Goal: Use online tool/utility: Utilize a website feature to perform a specific function

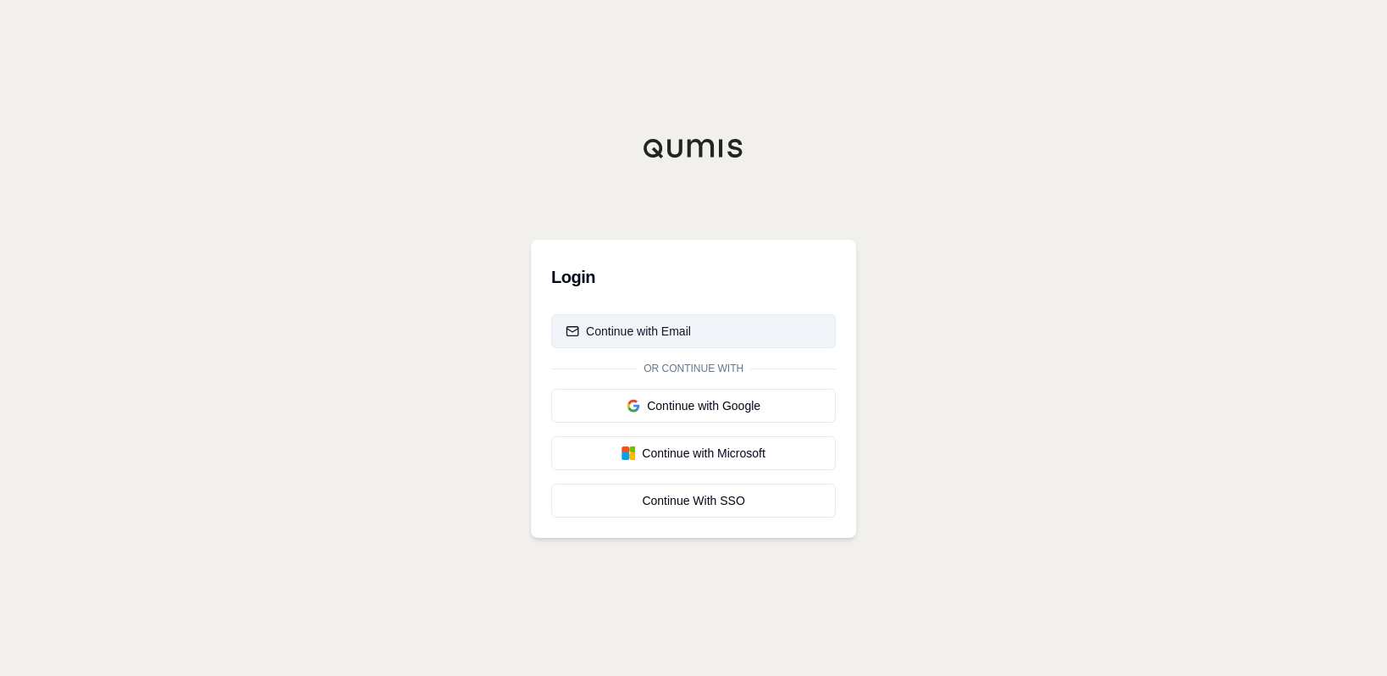
click at [632, 328] on div "Continue with Email" at bounding box center [627, 331] width 125 height 17
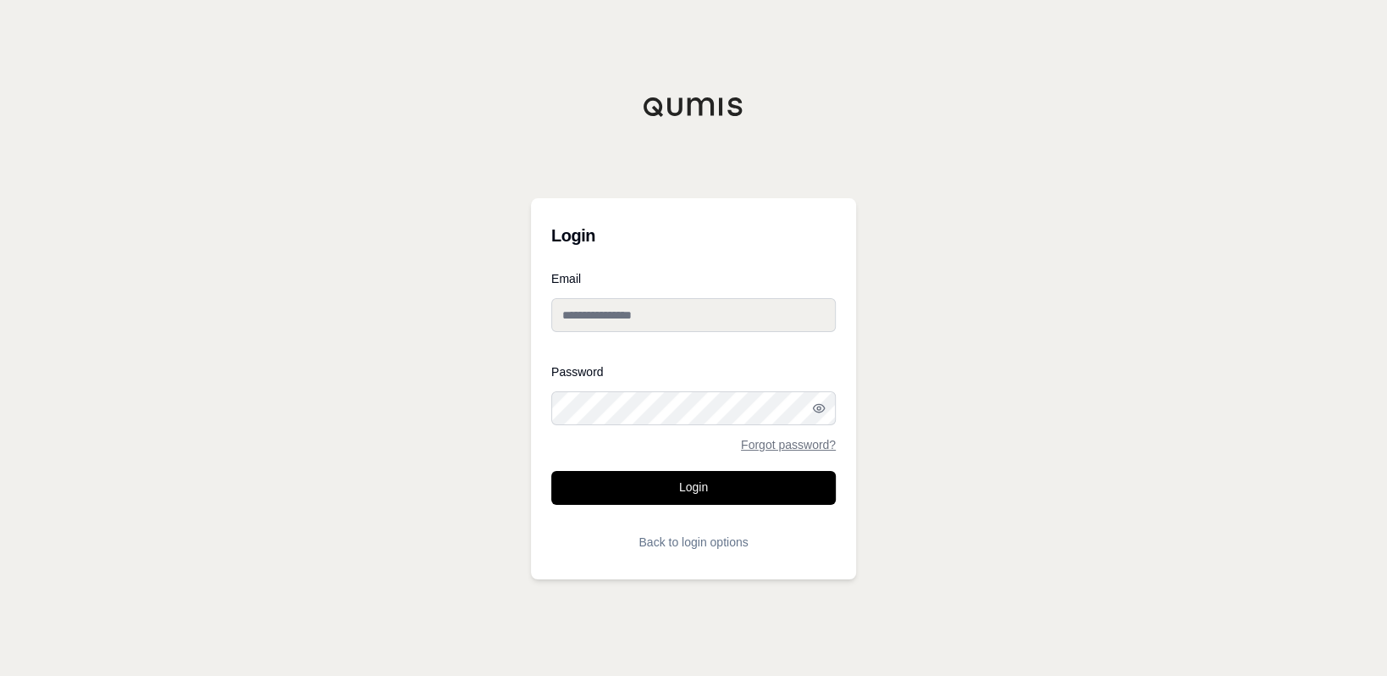
type input "**********"
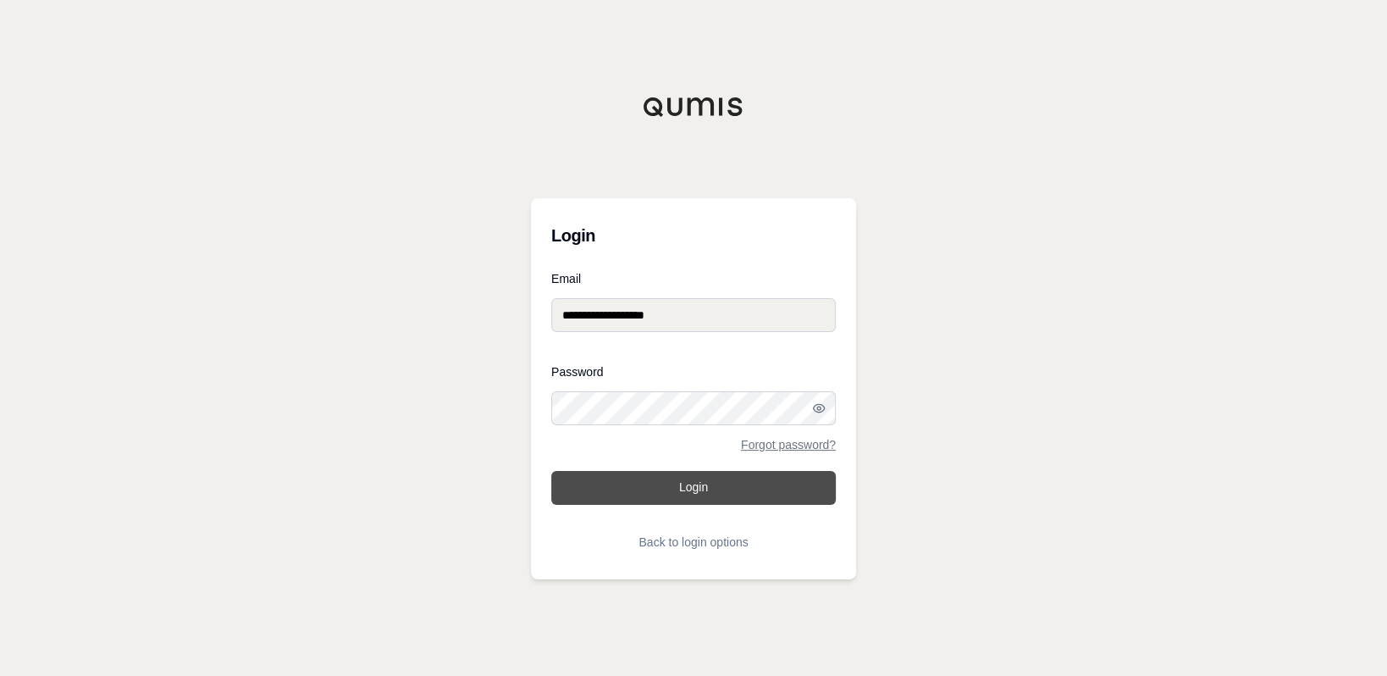
click at [699, 482] on button "Login" at bounding box center [693, 488] width 284 height 34
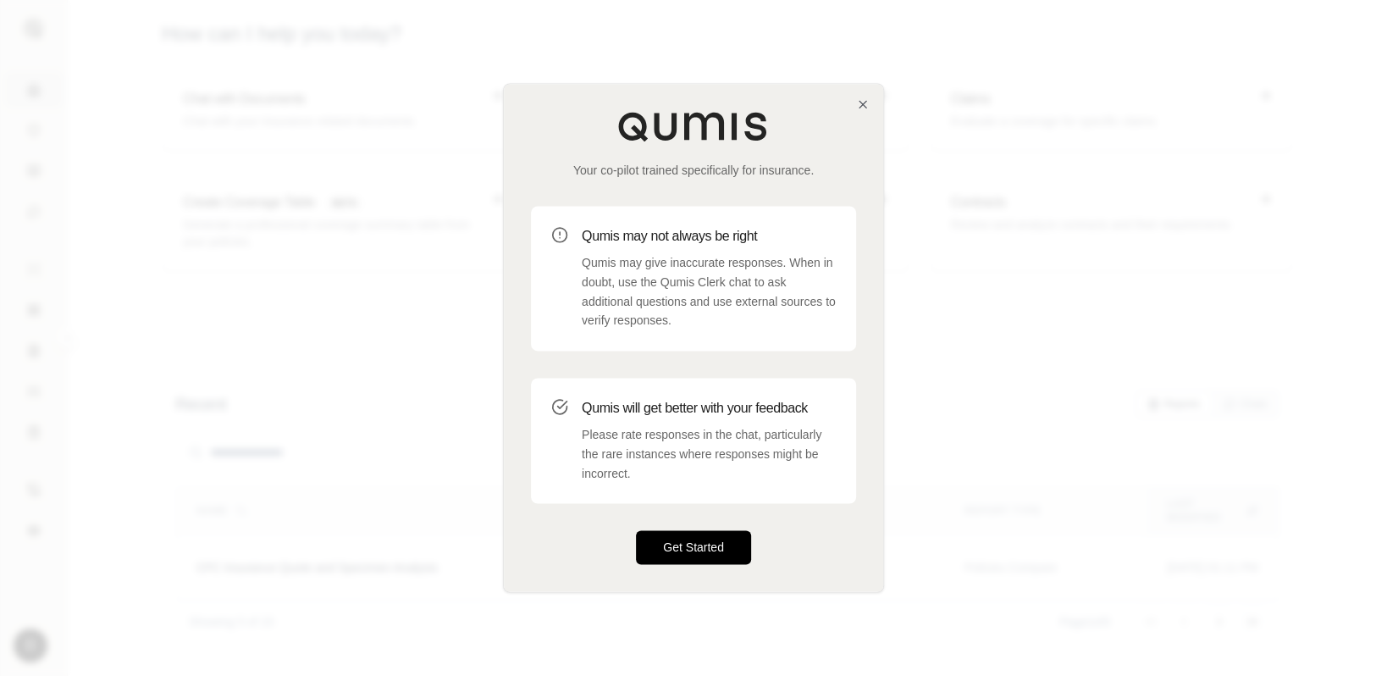
click at [696, 542] on button "Get Started" at bounding box center [693, 548] width 115 height 34
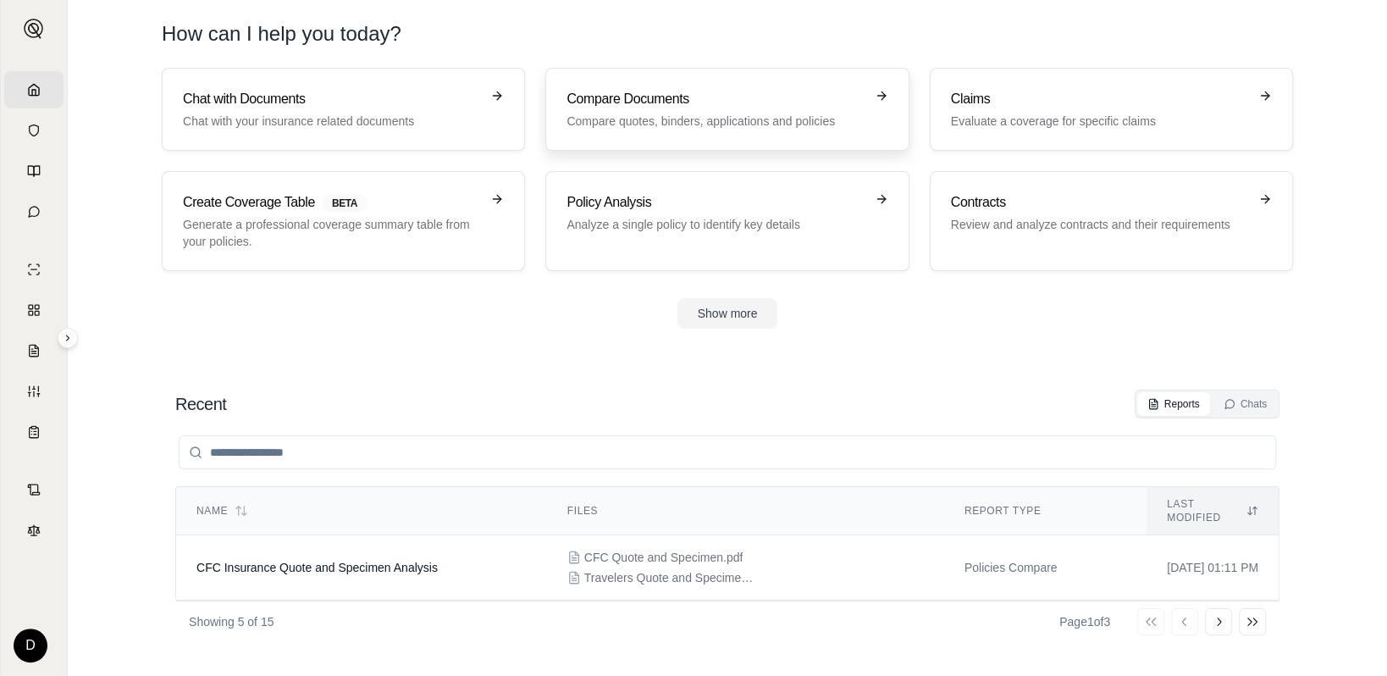
click at [647, 86] on link "Compare Documents Compare quotes, binders, applications and policies" at bounding box center [726, 109] width 363 height 83
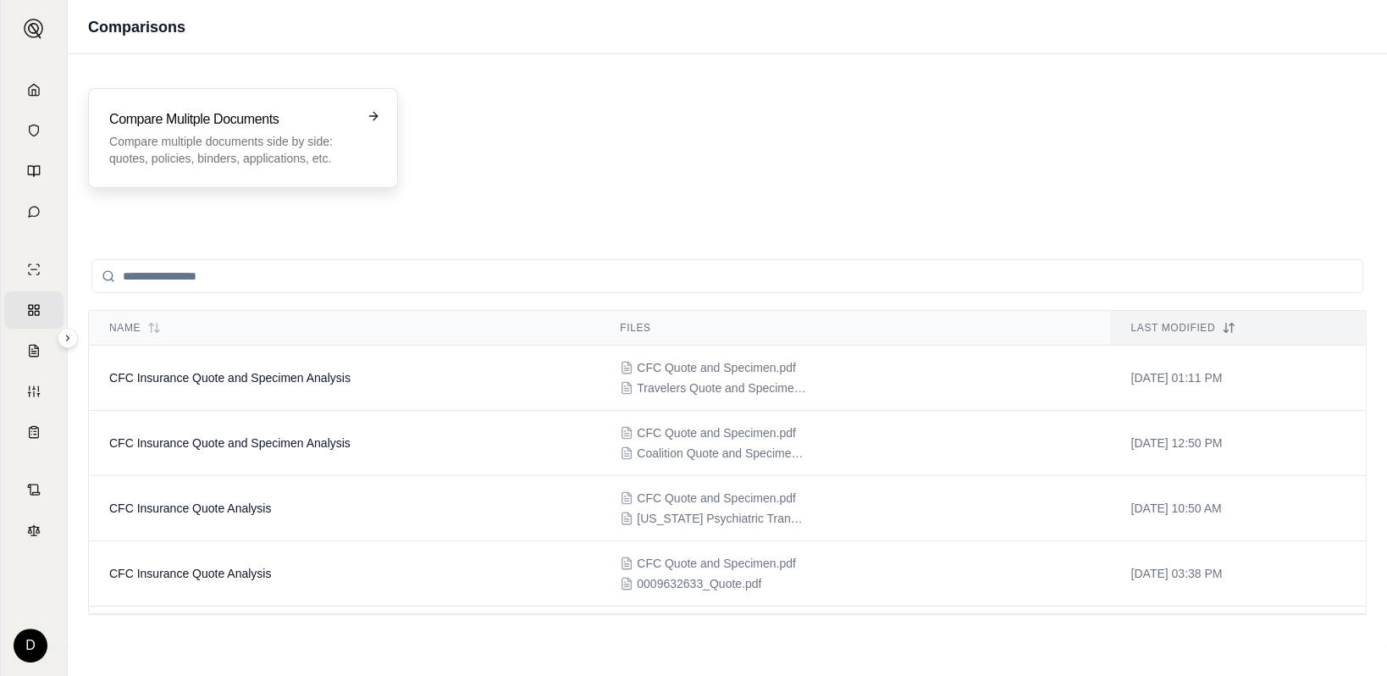
click at [238, 124] on h3 "Compare Mulitple Documents" at bounding box center [231, 119] width 244 height 20
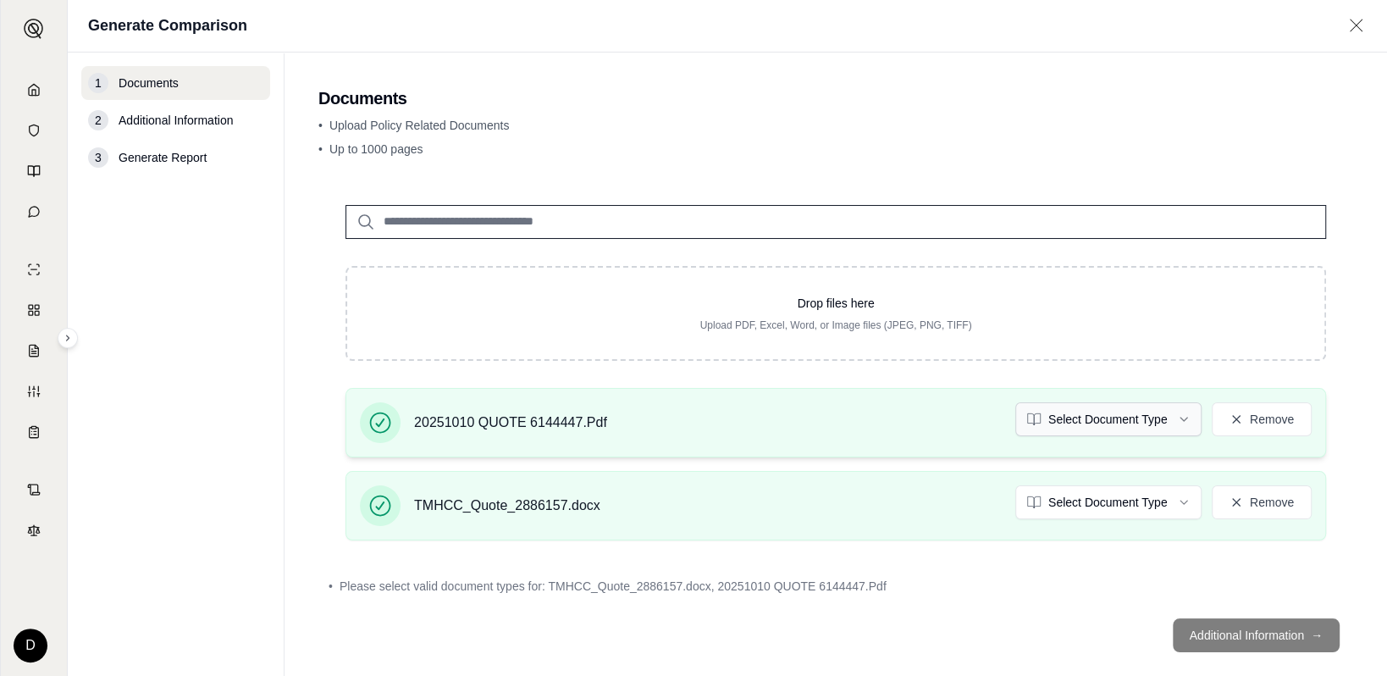
click at [1112, 416] on html "Home Vault Prompts Chats Single Policy Comparisons Claims Custom Report Coverag…" at bounding box center [693, 338] width 1387 height 676
click at [1105, 499] on html "Home Vault Prompts Chats Single Policy Comparisons Claims Custom Report Coverag…" at bounding box center [693, 338] width 1387 height 676
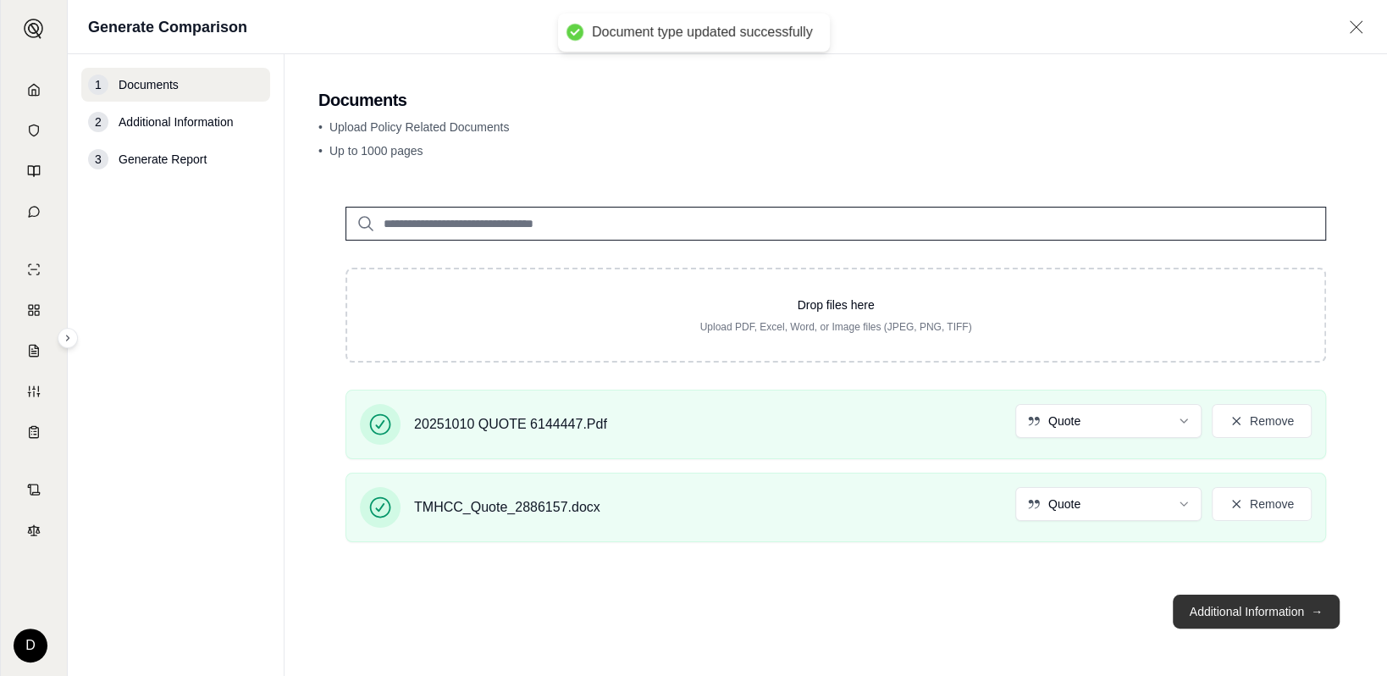
click at [1244, 619] on button "Additional Information →" at bounding box center [1255, 611] width 167 height 34
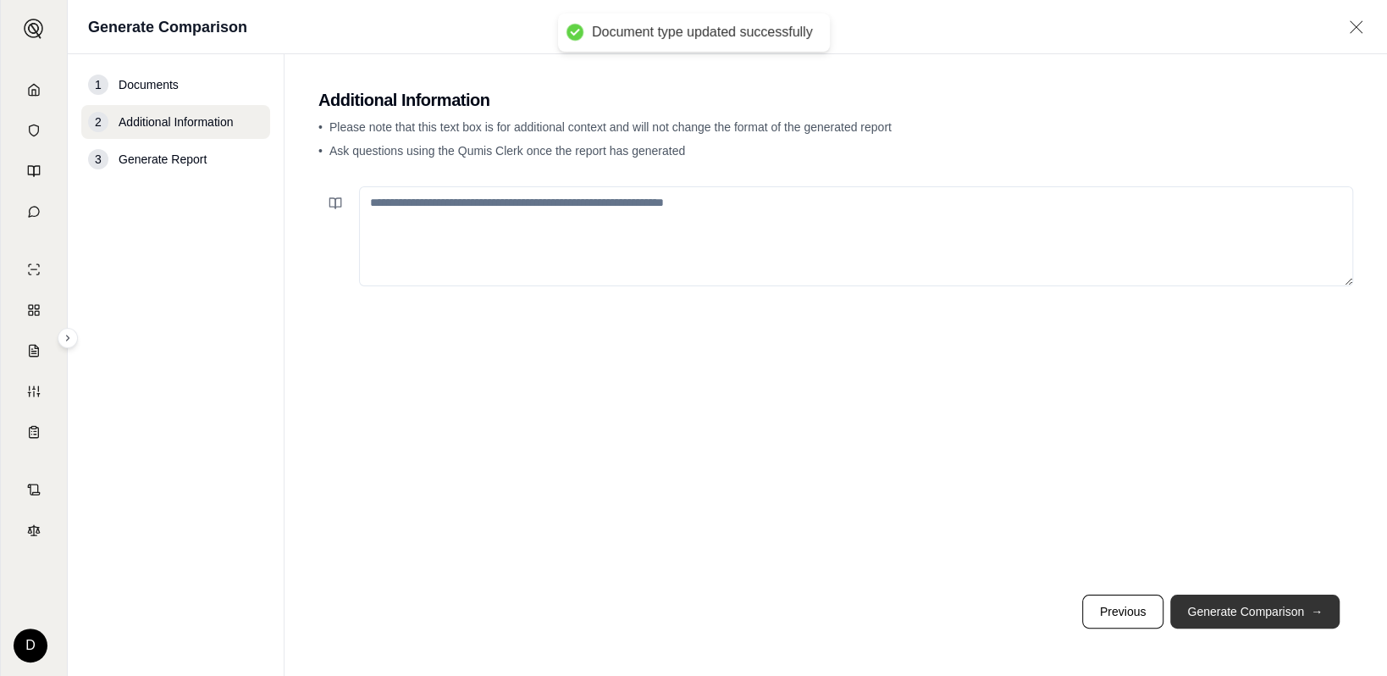
click at [1237, 623] on button "Generate Comparison →" at bounding box center [1254, 611] width 169 height 34
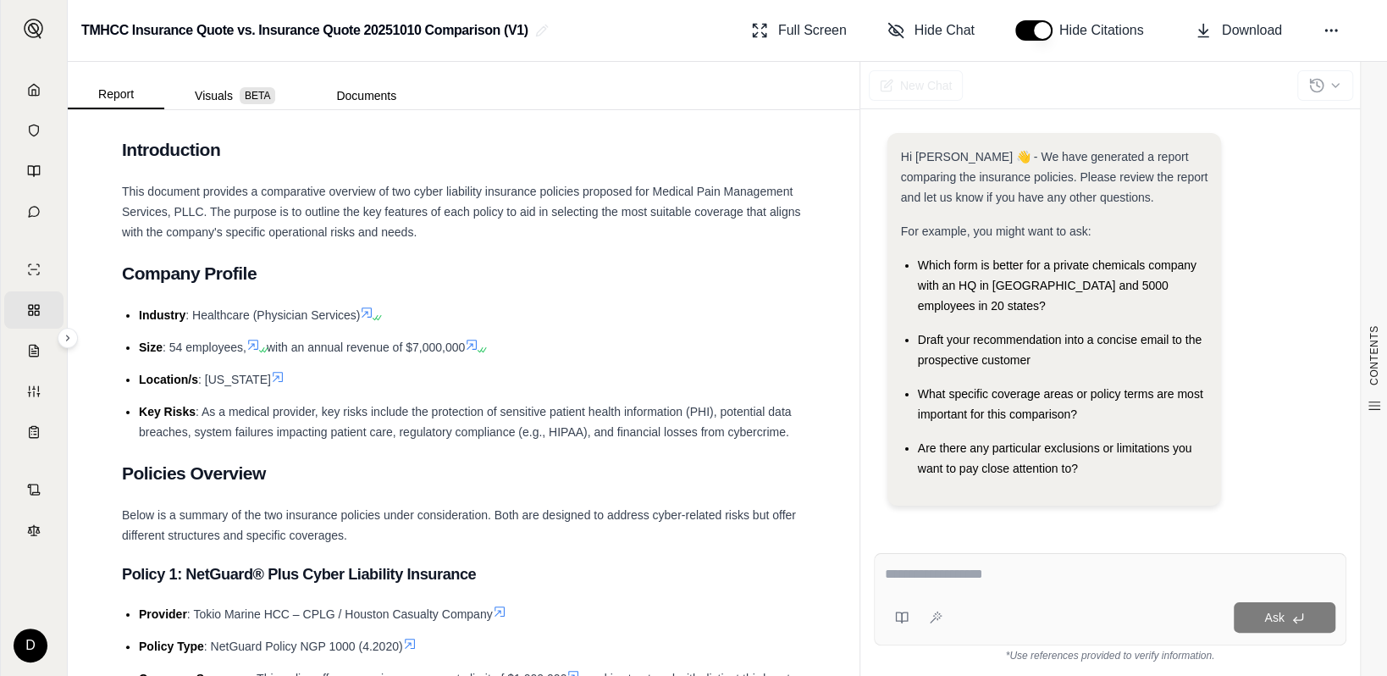
scroll to position [423, 0]
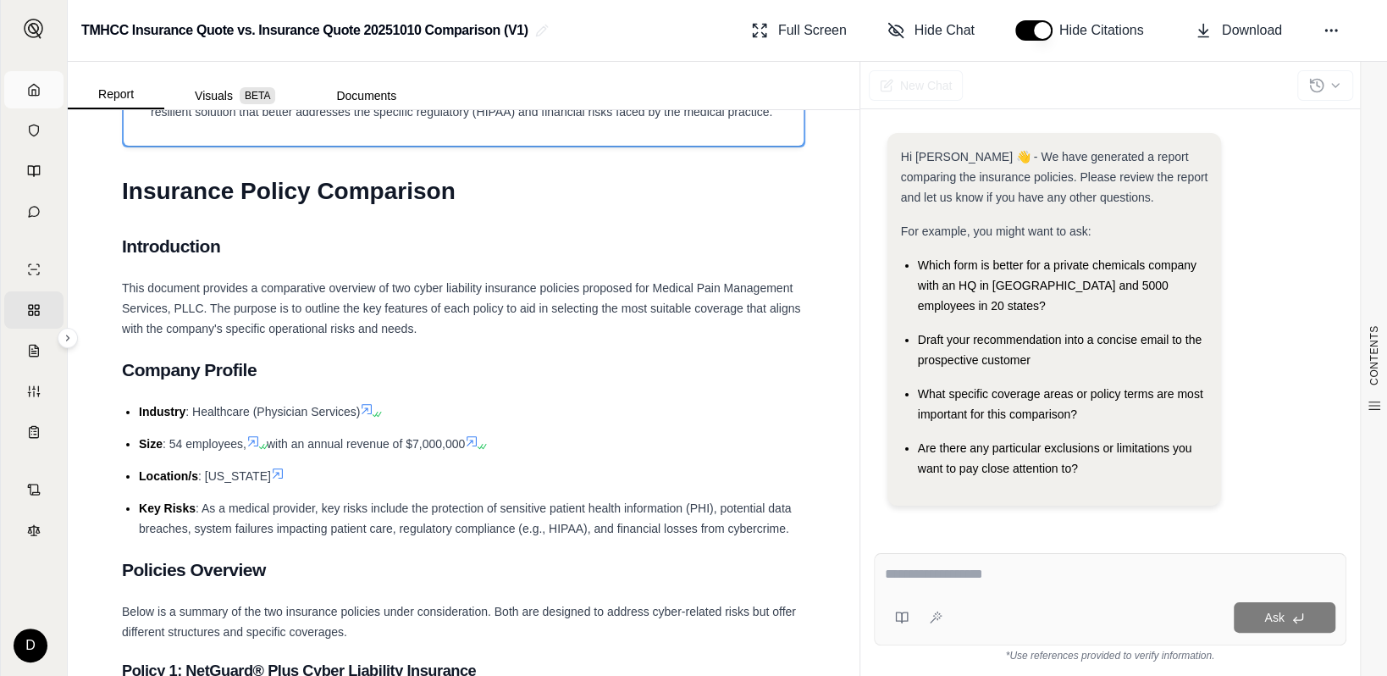
click at [26, 90] on link "Home" at bounding box center [33, 89] width 59 height 37
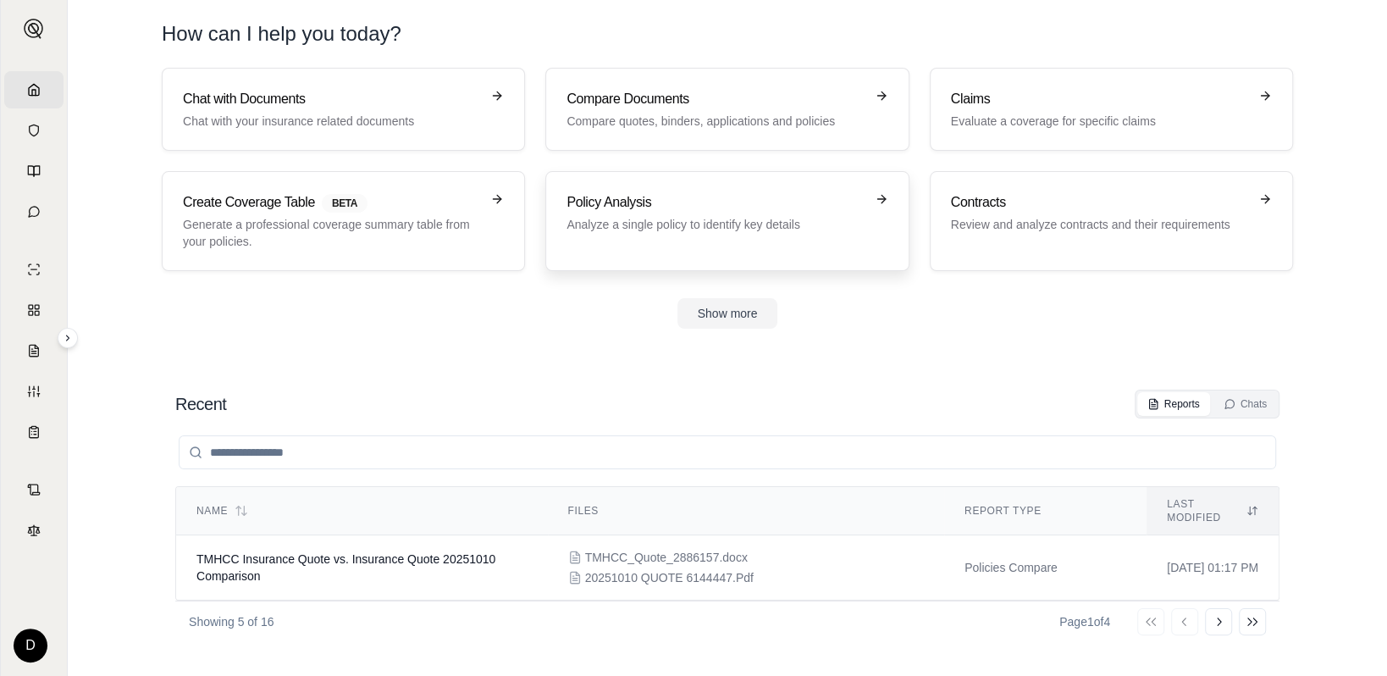
click at [728, 203] on h3 "Policy Analysis" at bounding box center [714, 202] width 297 height 20
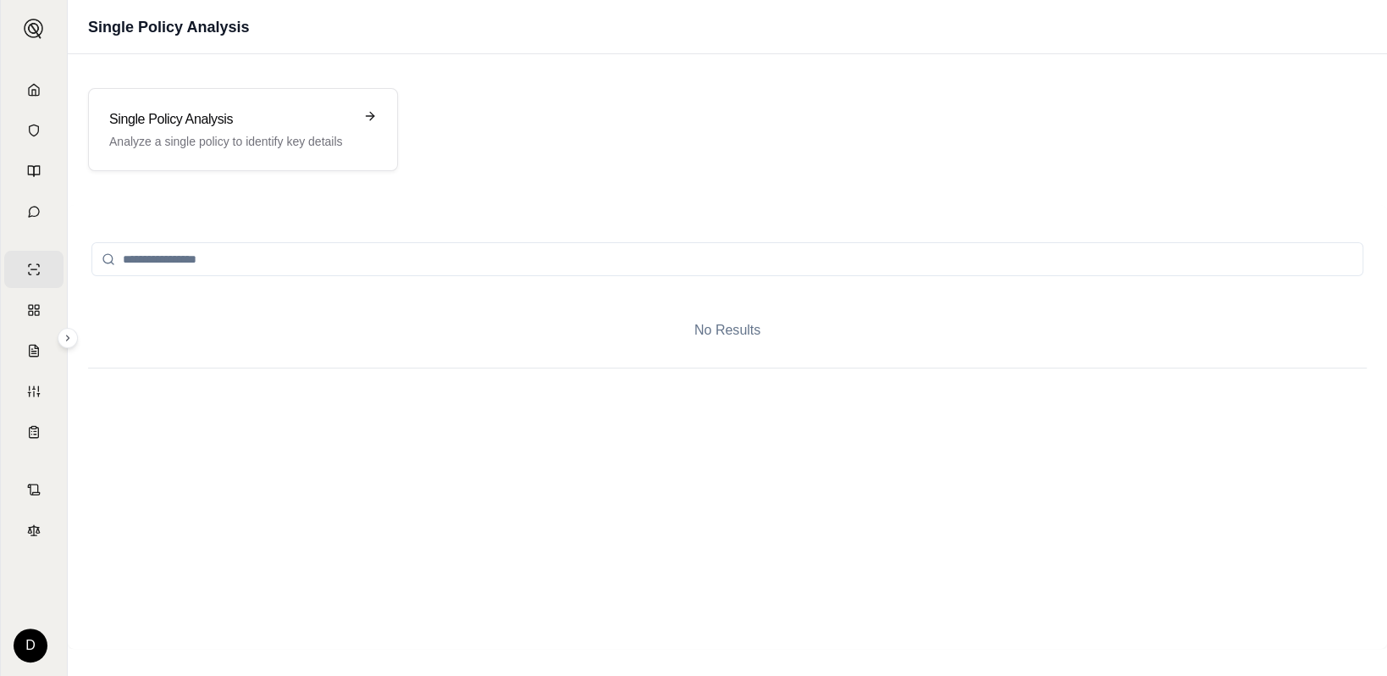
click at [270, 82] on div "Single Policy Analysis Analyze a single policy to identify key details" at bounding box center [727, 130] width 1319 height 124
click at [280, 117] on h3 "Single Policy Analysis" at bounding box center [231, 119] width 244 height 20
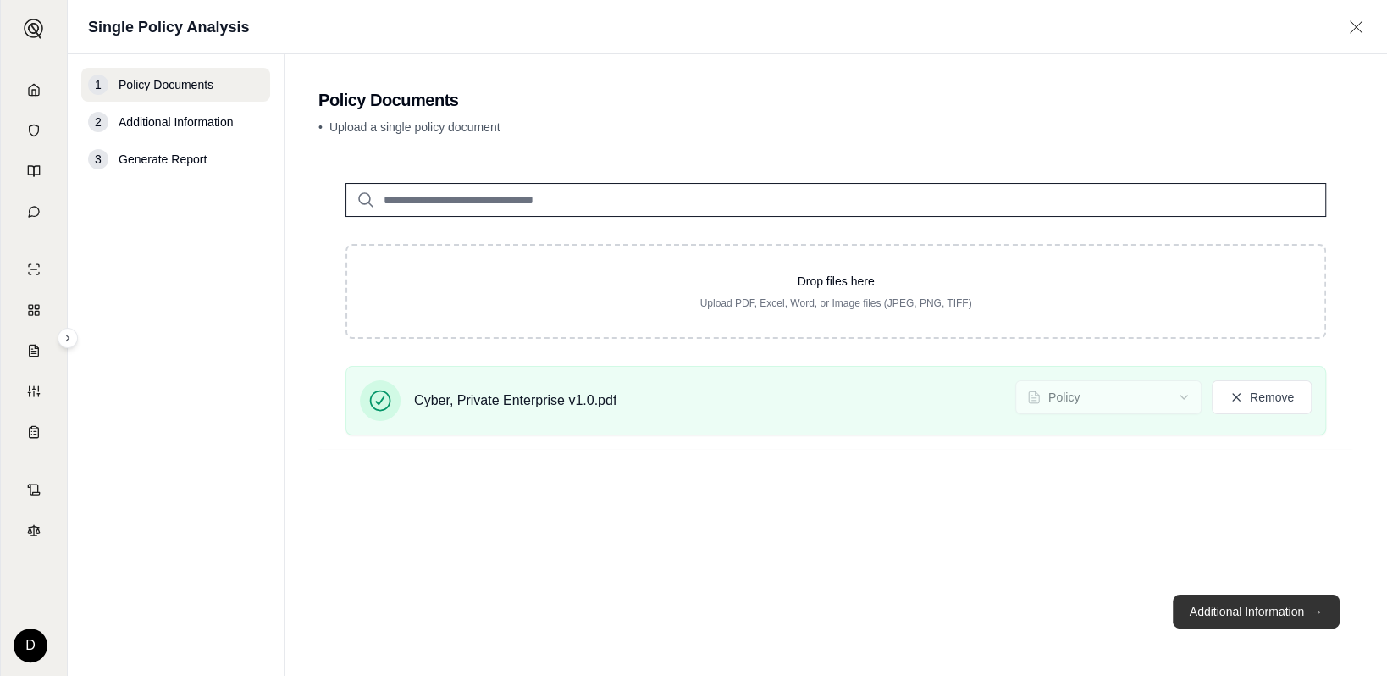
click at [1212, 613] on button "Additional Information →" at bounding box center [1255, 611] width 167 height 34
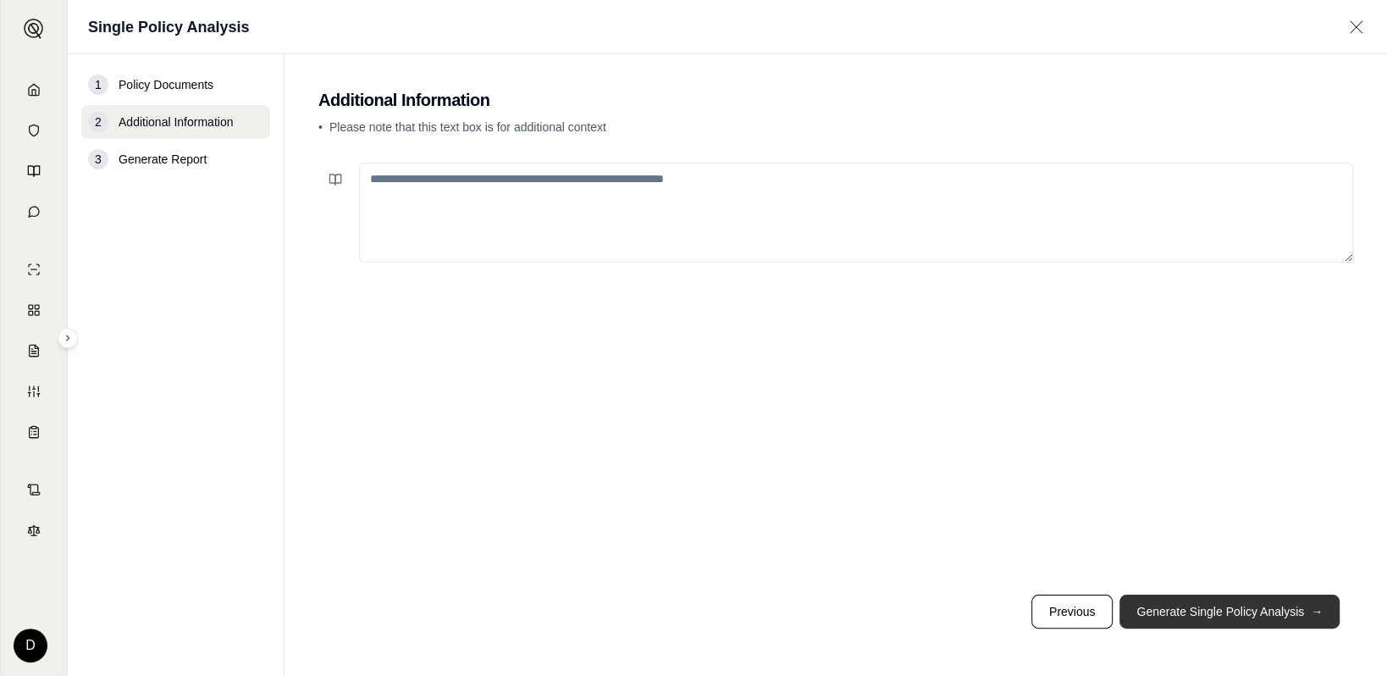
click at [1190, 610] on button "Generate Single Policy Analysis →" at bounding box center [1229, 611] width 220 height 34
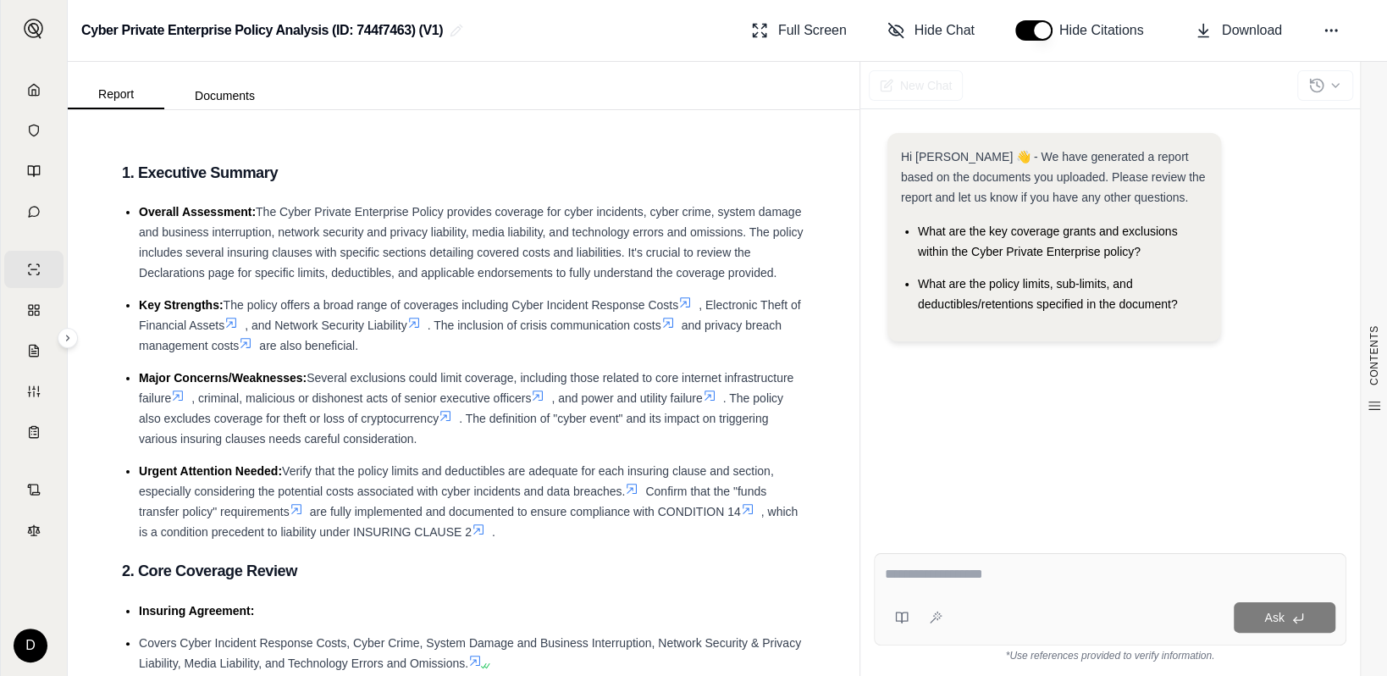
click at [984, 580] on textarea at bounding box center [1110, 574] width 450 height 20
type textarea "*"
type textarea "**********"
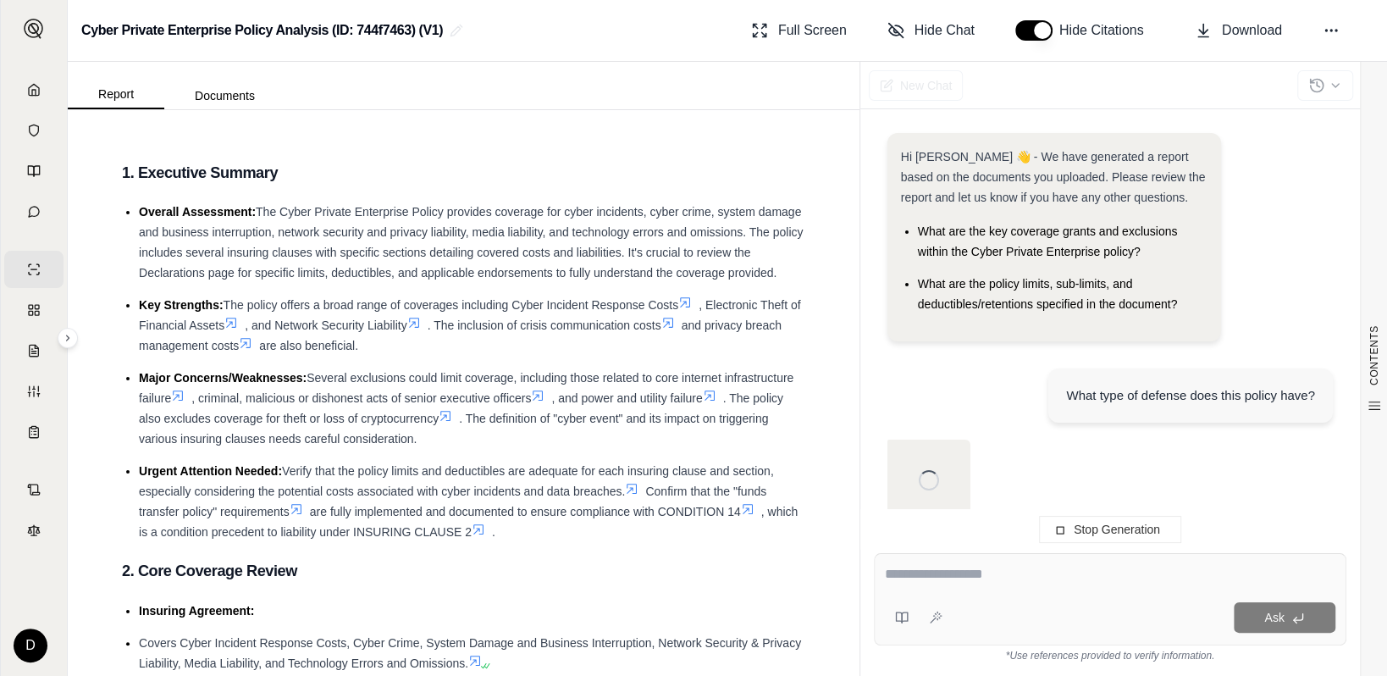
scroll to position [24, 0]
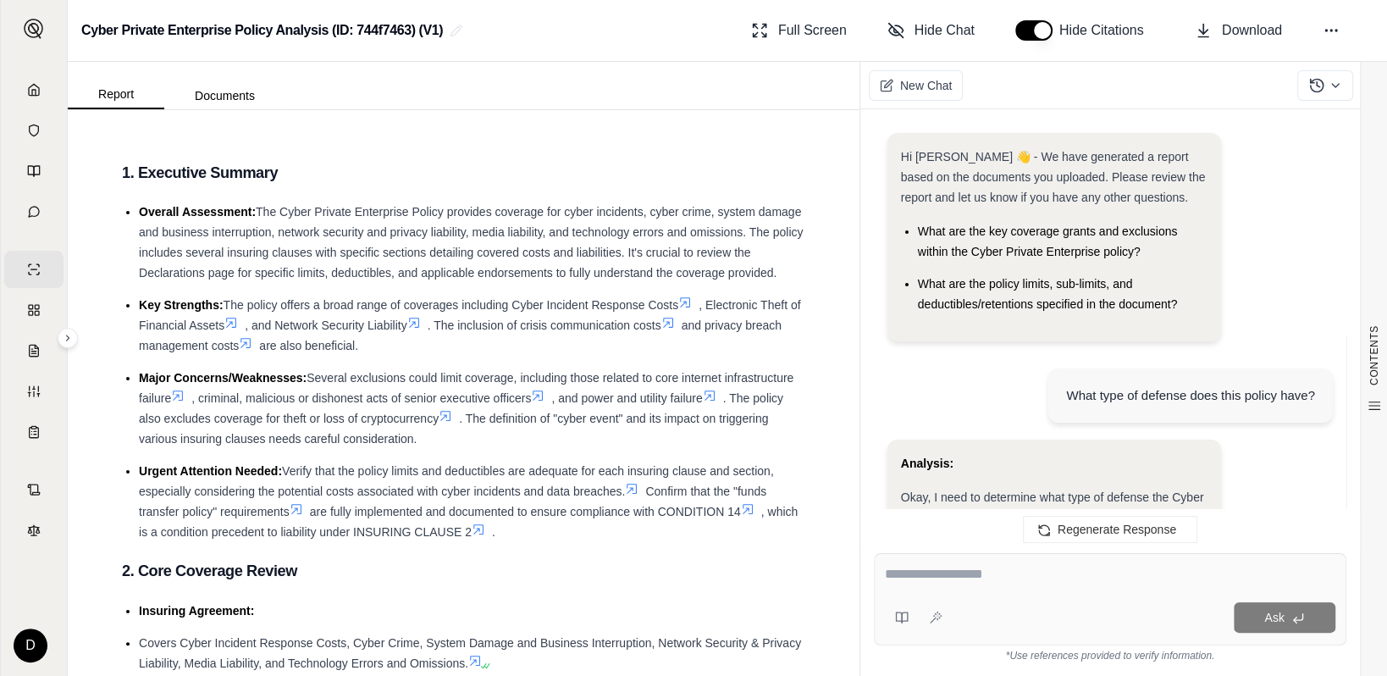
scroll to position [1339, 0]
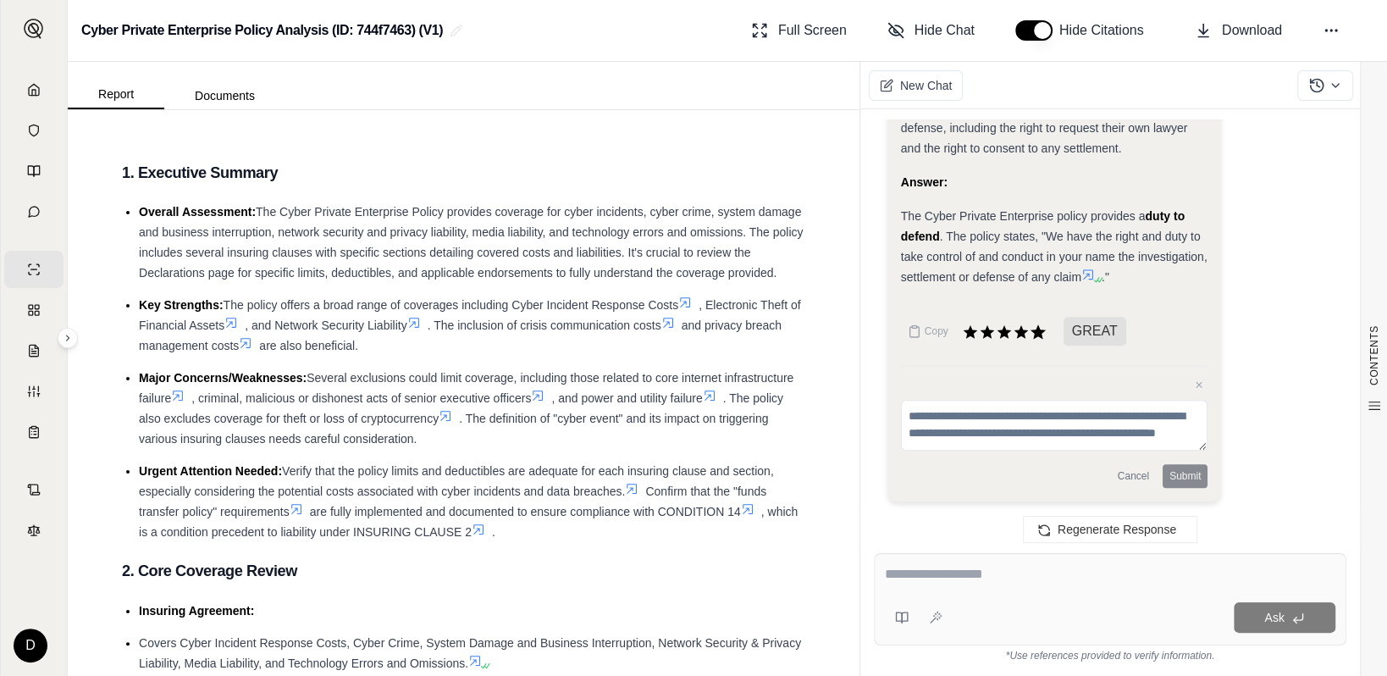
click at [1038, 330] on icon at bounding box center [1037, 331] width 15 height 14
click at [901, 569] on textarea at bounding box center [1110, 574] width 450 height 20
type textarea "**********"
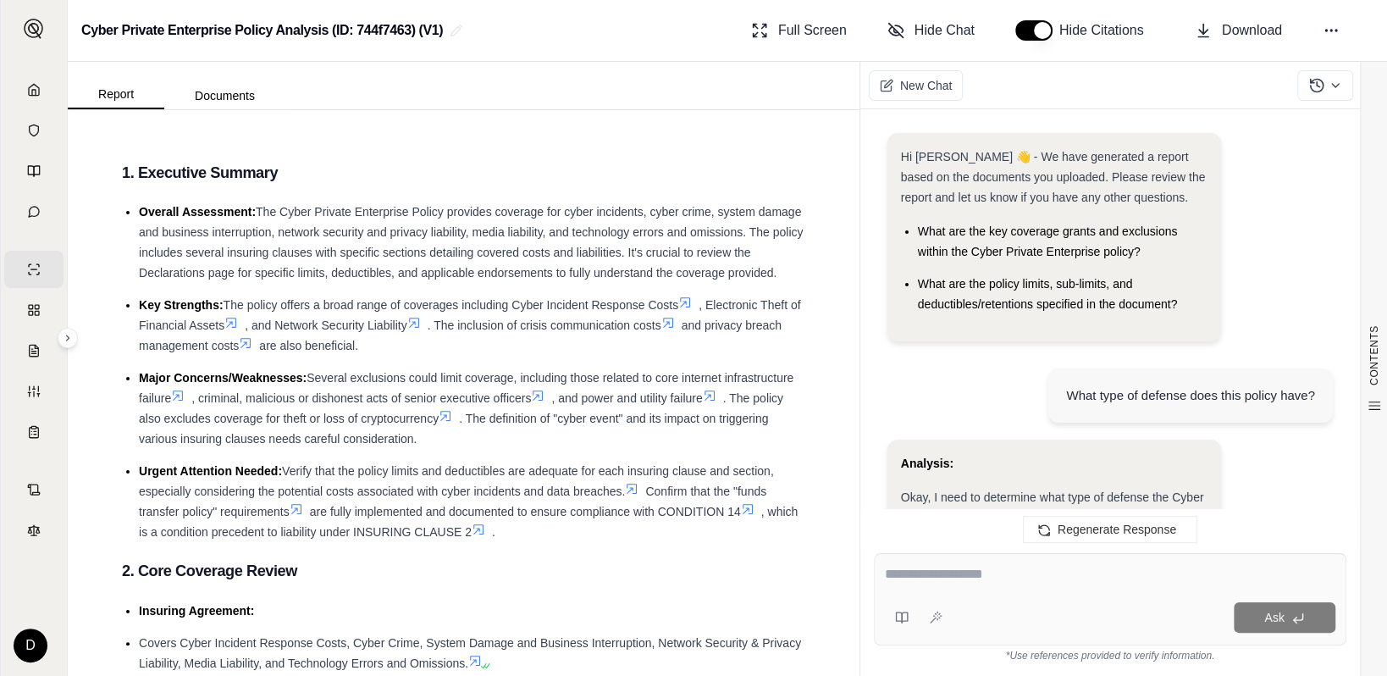
scroll to position [2376, 0]
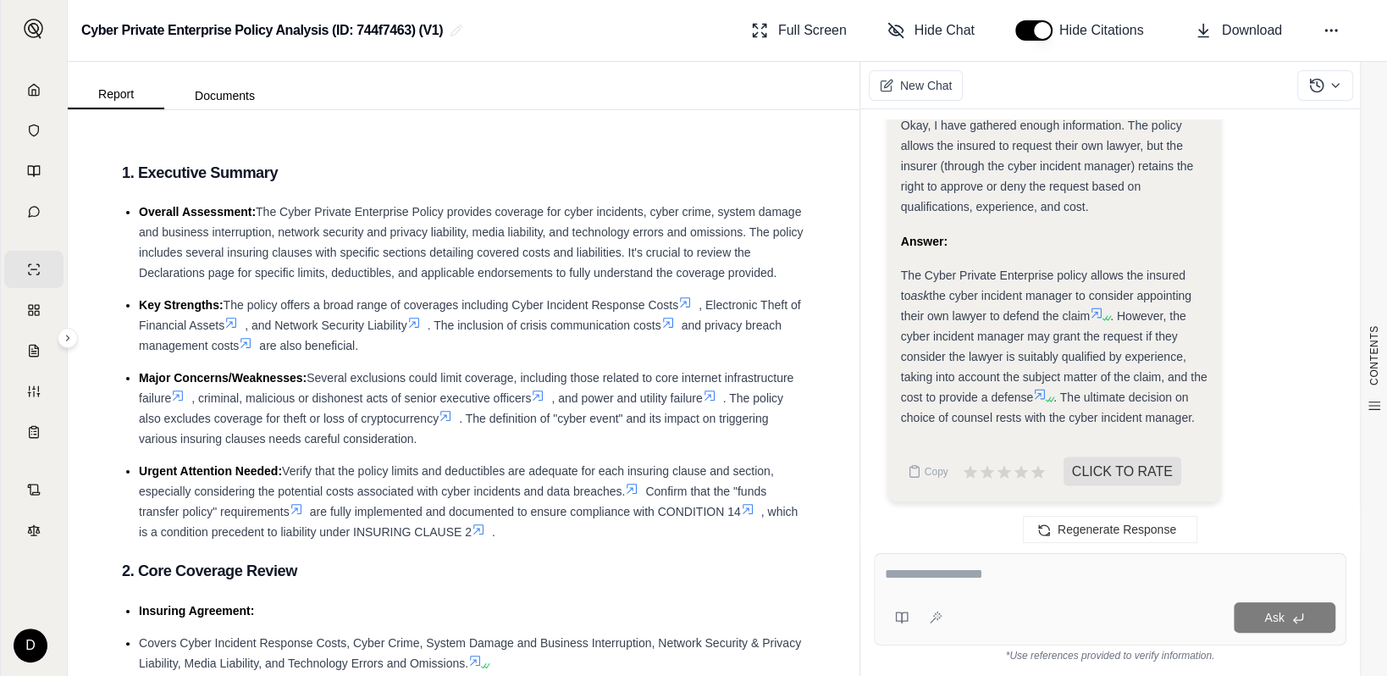
click at [1099, 307] on icon at bounding box center [1096, 313] width 14 height 14
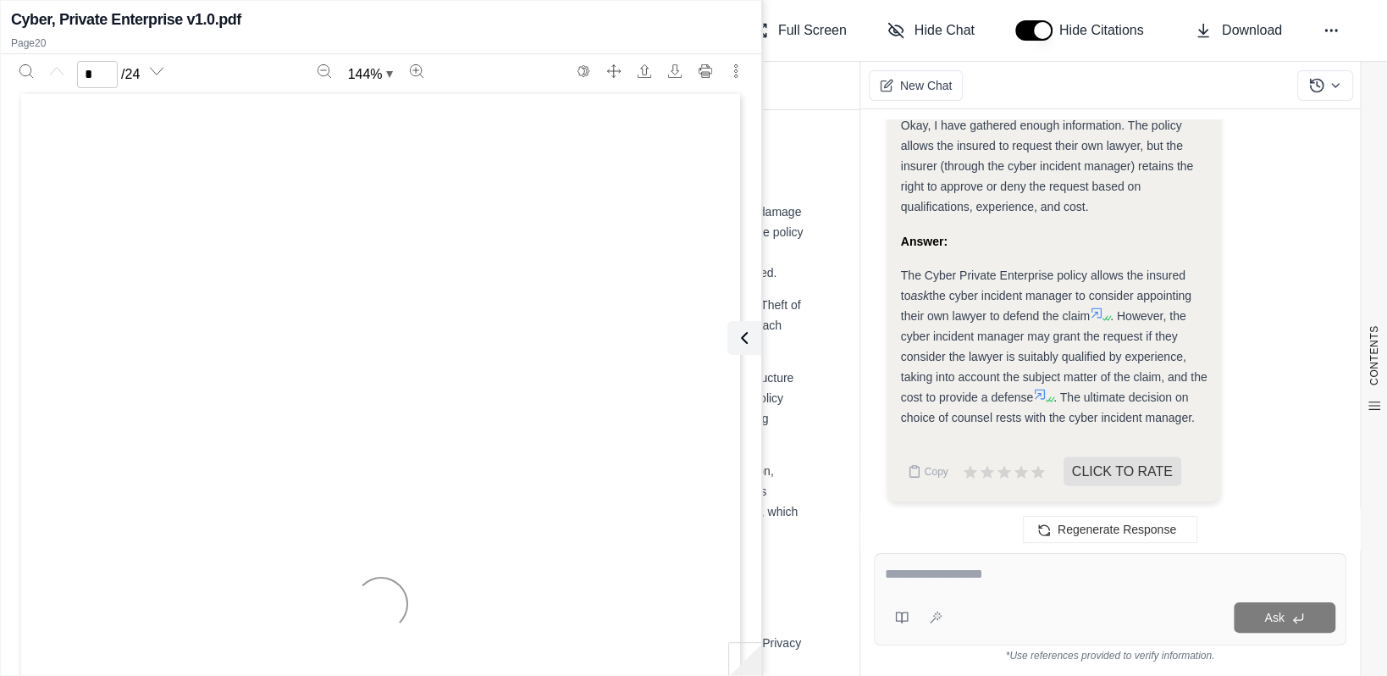
scroll to position [0, 0]
type input "**"
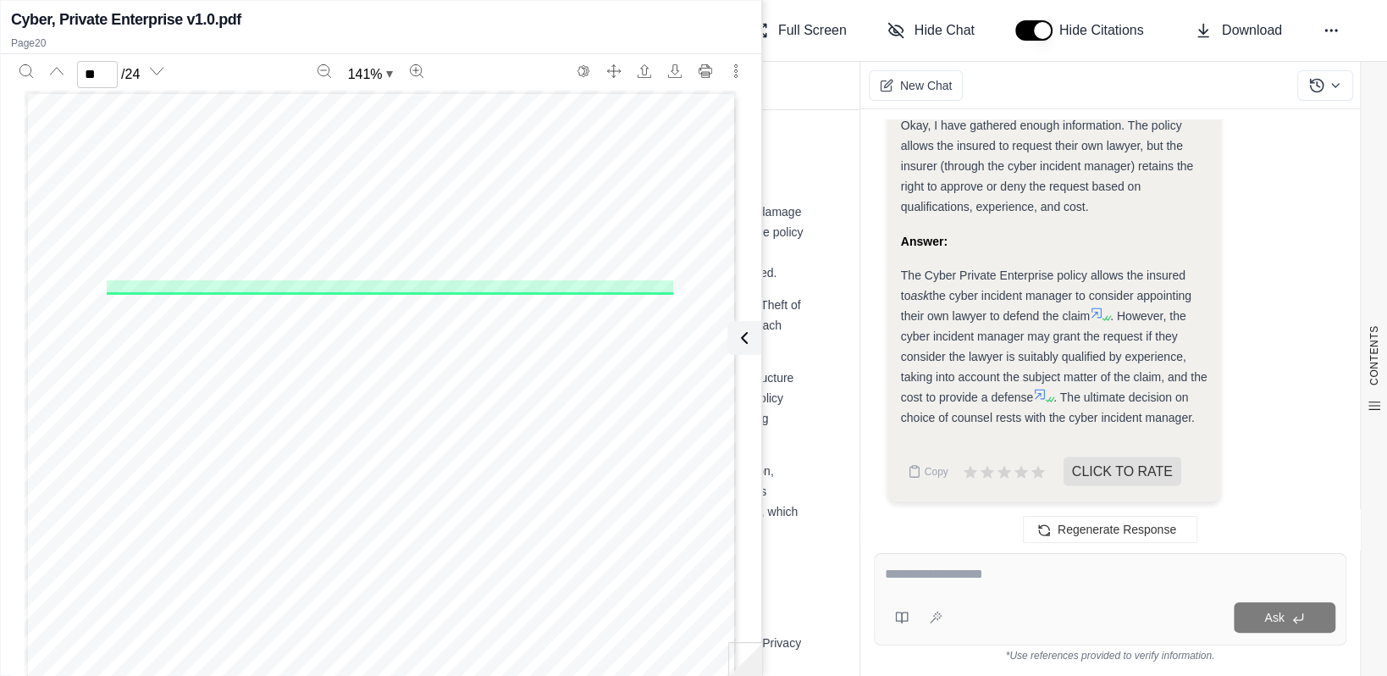
click at [99, 292] on div "CFC-CY-0037 11 19 Page 19 of 23 2. Agreement to pay claims (duty to defend) We …" at bounding box center [381, 595] width 713 height 1008
drag, startPoint x: 101, startPoint y: 287, endPoint x: 356, endPoint y: 323, distance: 257.4
click at [356, 323] on div "CFC-CY-0037 11 19 Page 19 of 23 2. Agreement to pay claims (duty to defend) We …" at bounding box center [381, 595] width 713 height 1008
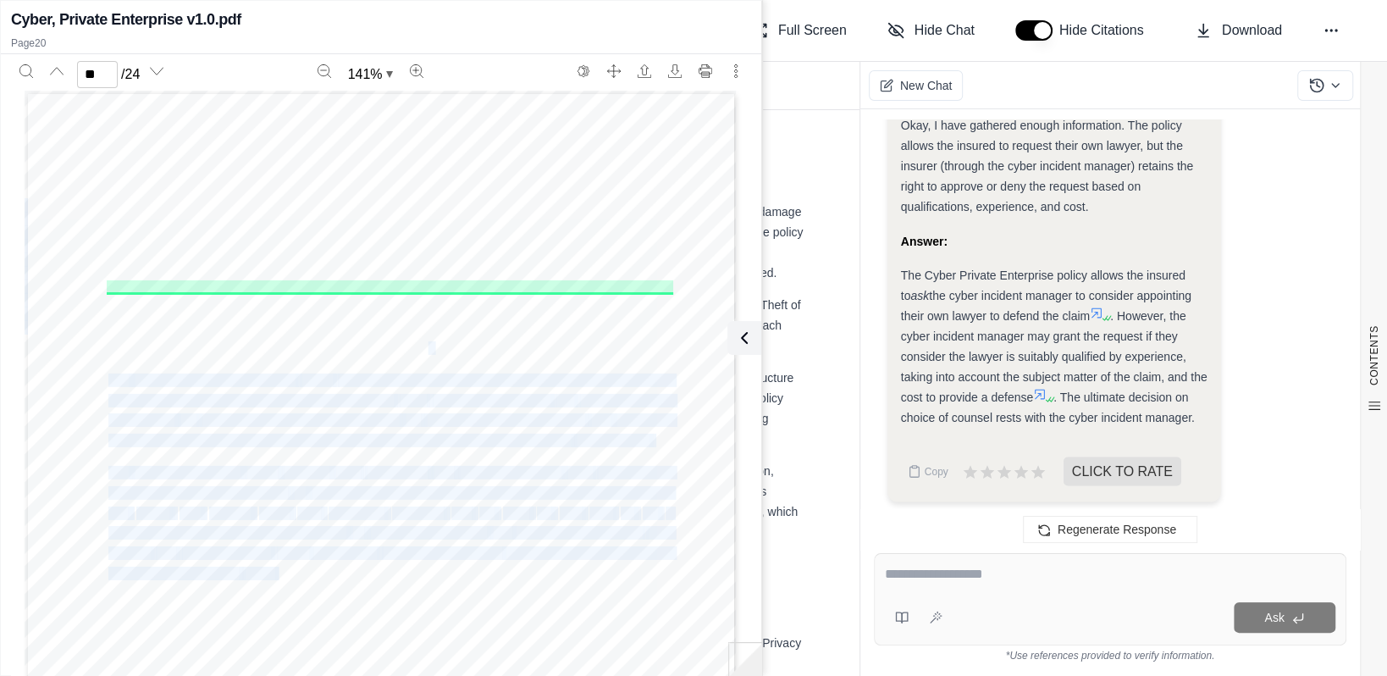
drag, startPoint x: 429, startPoint y: 344, endPoint x: 420, endPoint y: 347, distance: 9.9
click at [420, 347] on div "CFC-CY-0037 11 19 Page 19 of 23 2. Agreement to pay claims (duty to defend) We …" at bounding box center [381, 595] width 713 height 1008
click at [429, 343] on div "CFC-CY-0037 11 19 Page 19 of 23 2. Agreement to pay claims (duty to defend) We …" at bounding box center [381, 595] width 713 height 1008
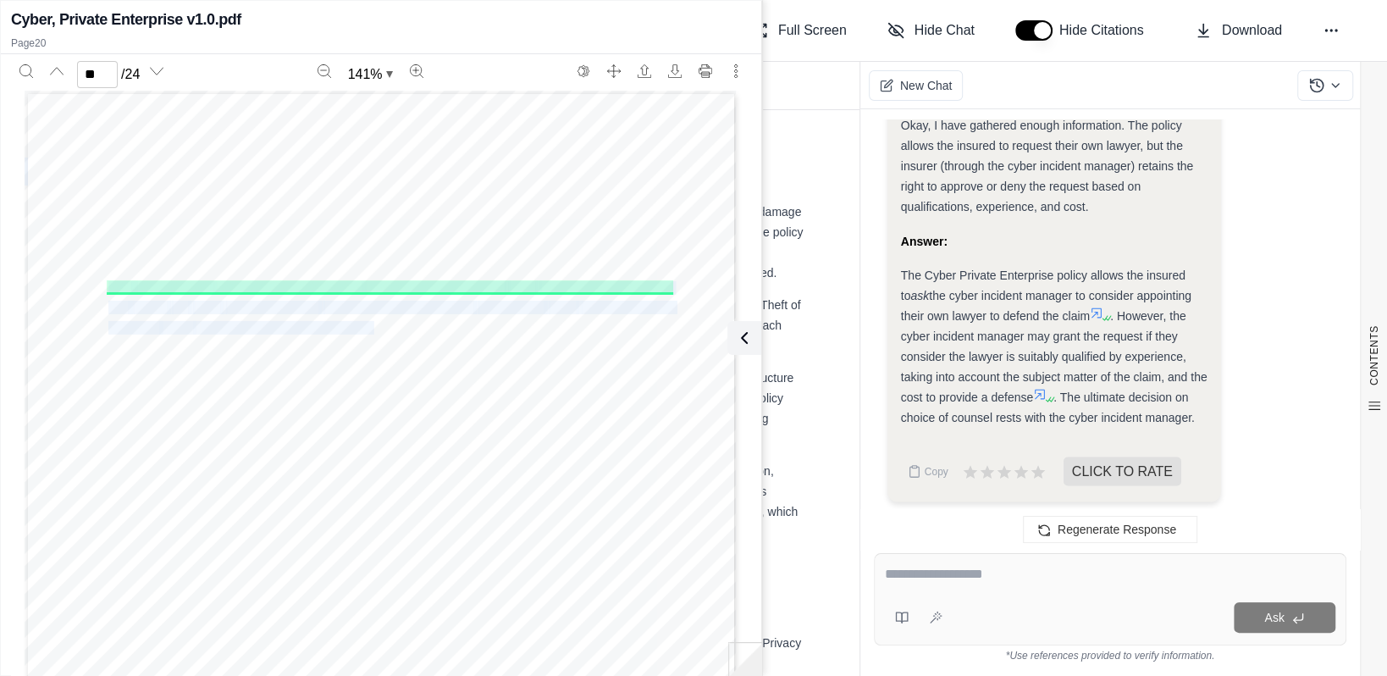
drag, startPoint x: 102, startPoint y: 281, endPoint x: 367, endPoint y: 320, distance: 267.8
click at [367, 320] on div "CFC-CY-0037 11 19 Page 19 of 23 2. Agreement to pay claims (duty to defend) We …" at bounding box center [381, 595] width 713 height 1008
click at [607, 354] on div "CFC-CY-0037 11 19 Page 19 of 23 2. Agreement to pay claims (duty to defend) We …" at bounding box center [381, 595] width 713 height 1008
click at [921, 575] on textarea at bounding box center [1110, 574] width 450 height 20
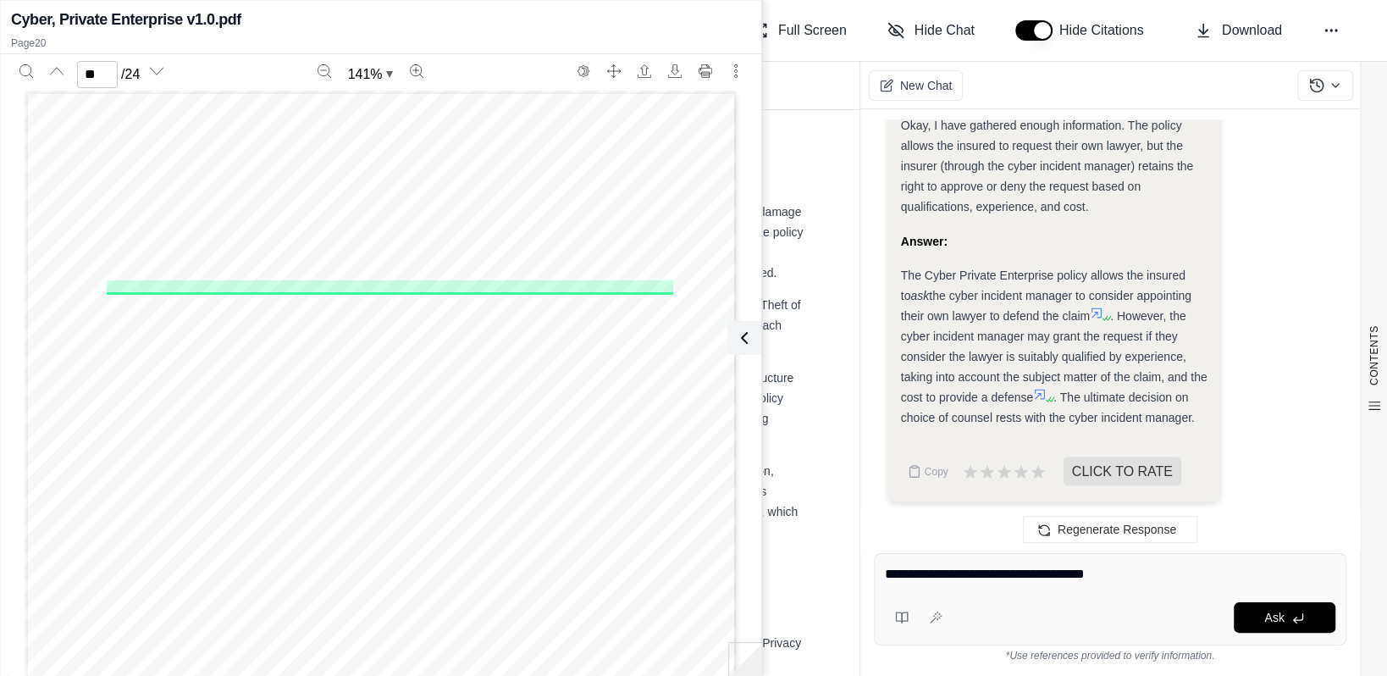
type textarea "**********"
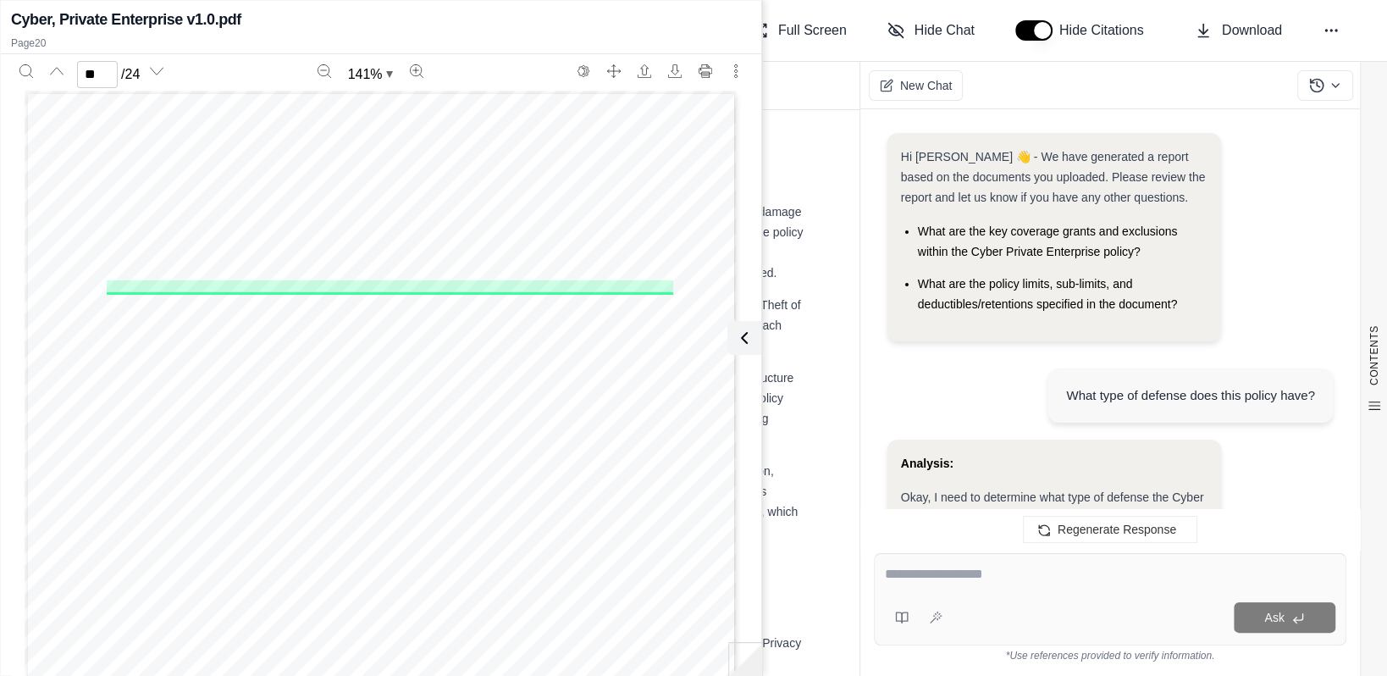
scroll to position [3653, 0]
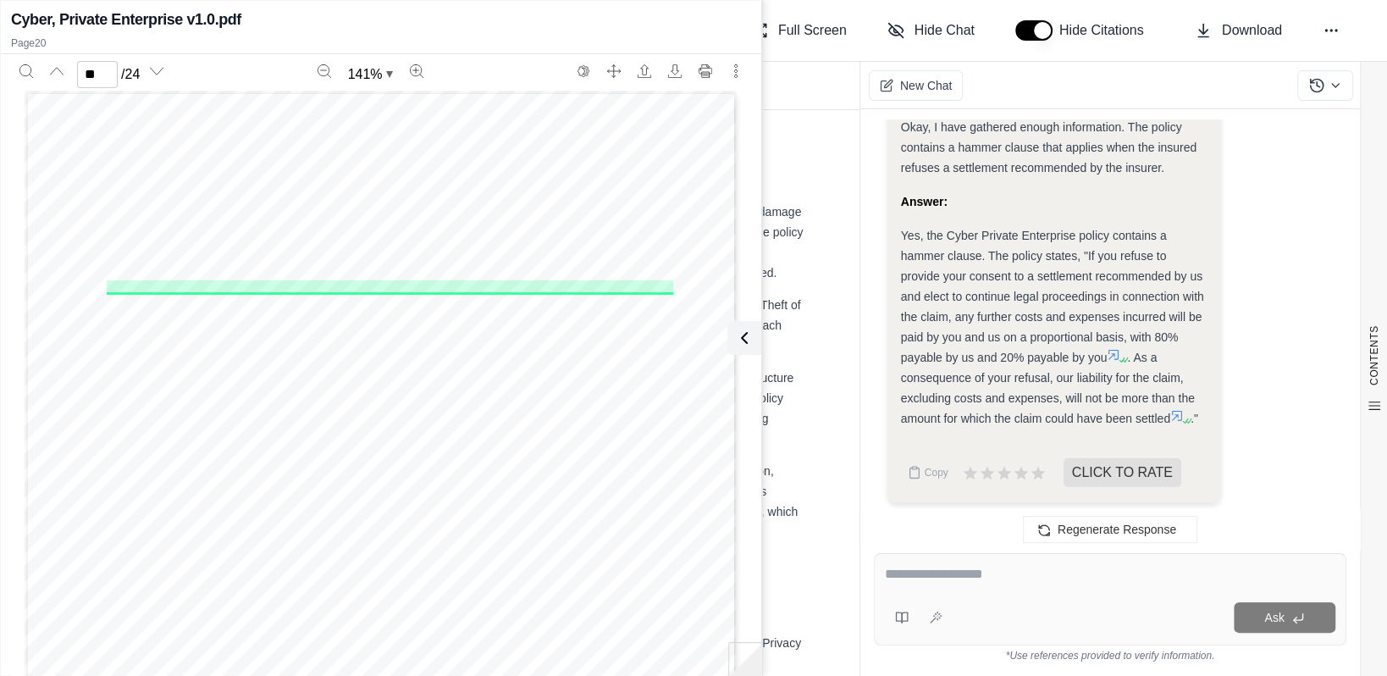
click at [726, 27] on div "Cyber, Private Enterprise v1.0.pdf" at bounding box center [381, 20] width 740 height 24
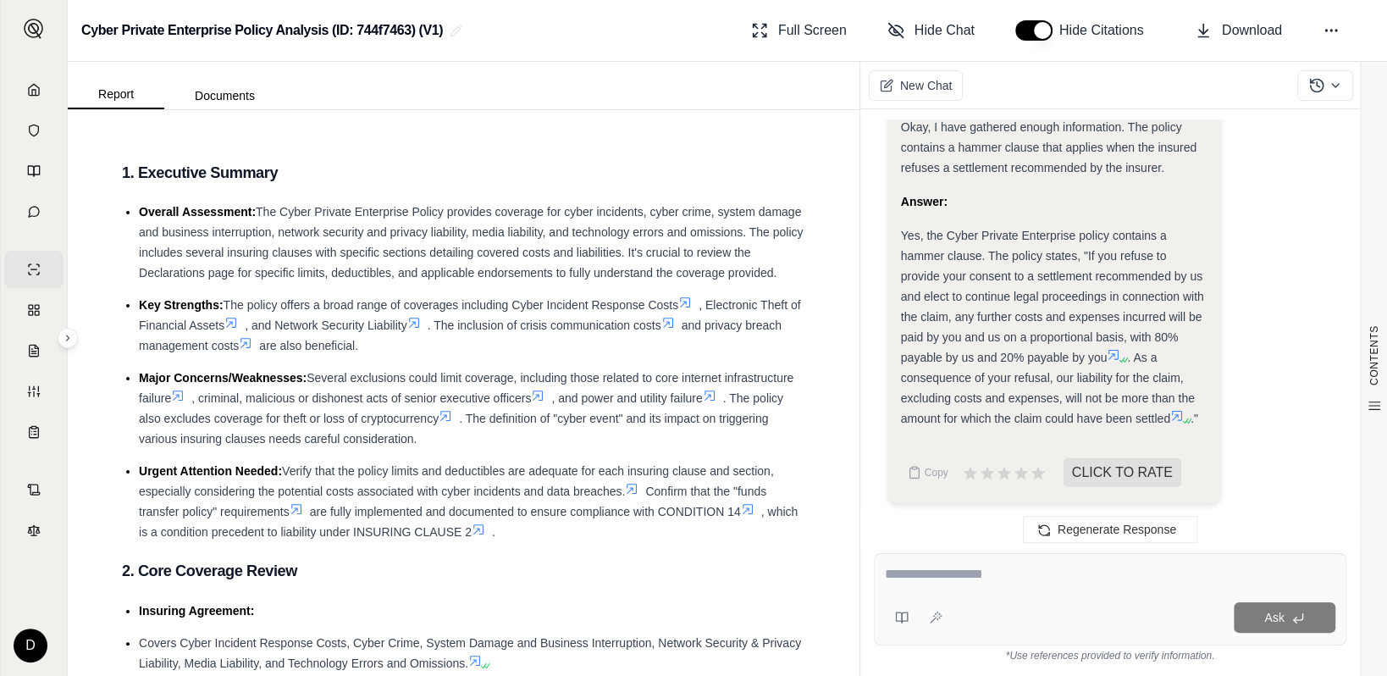
drag, startPoint x: 940, startPoint y: 576, endPoint x: 950, endPoint y: 559, distance: 19.3
click at [940, 575] on textarea at bounding box center [1110, 574] width 450 height 20
type textarea "**********"
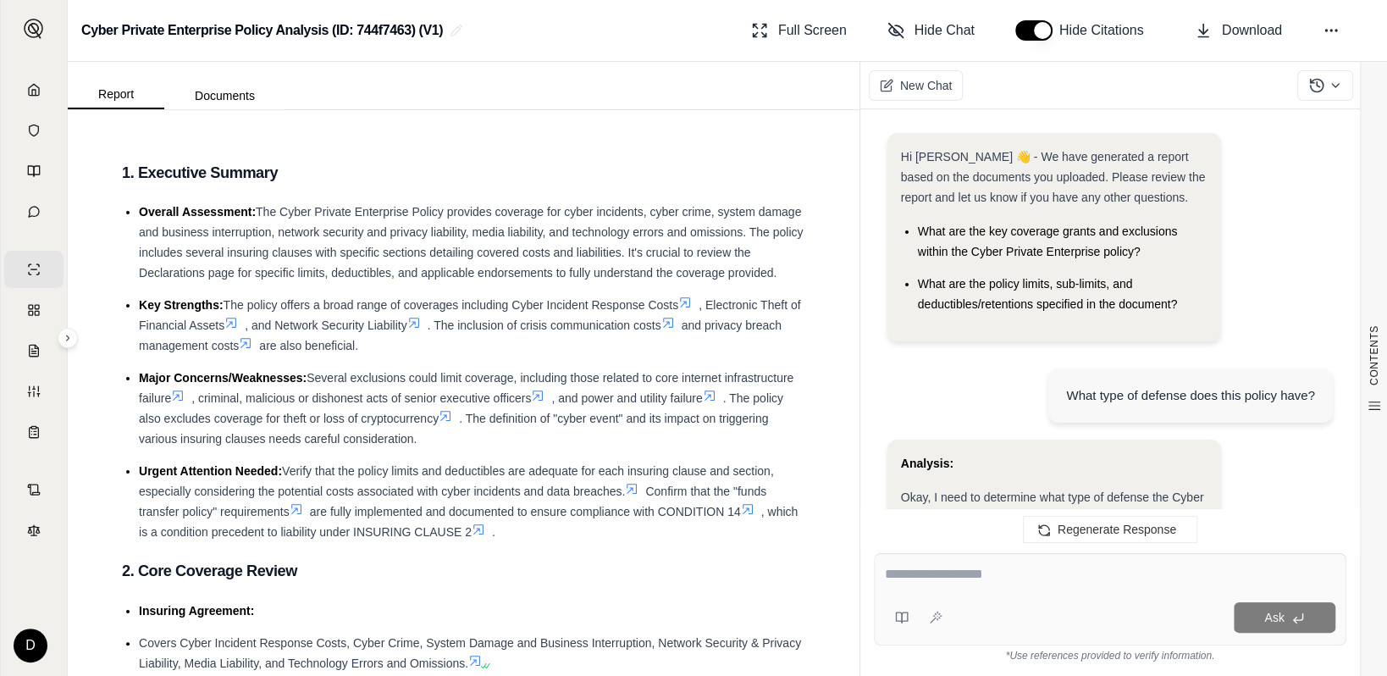
scroll to position [0, 0]
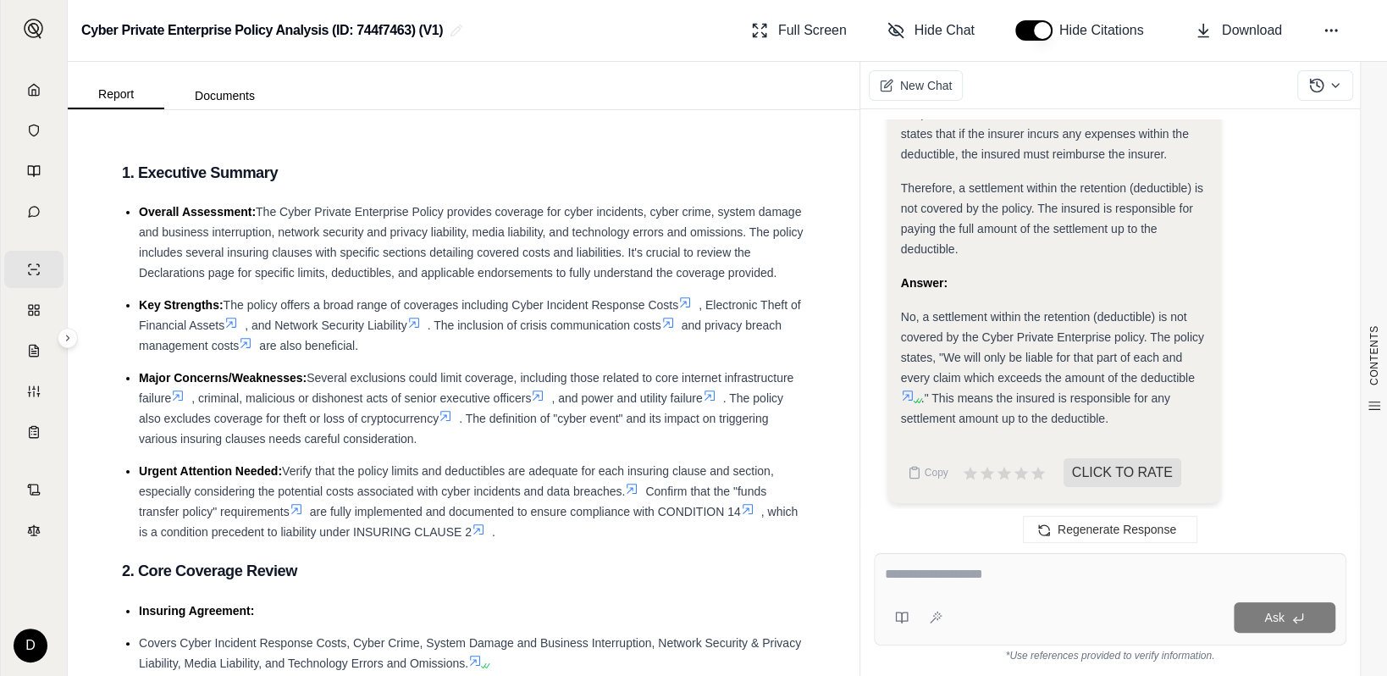
click at [907, 390] on icon at bounding box center [907, 395] width 10 height 10
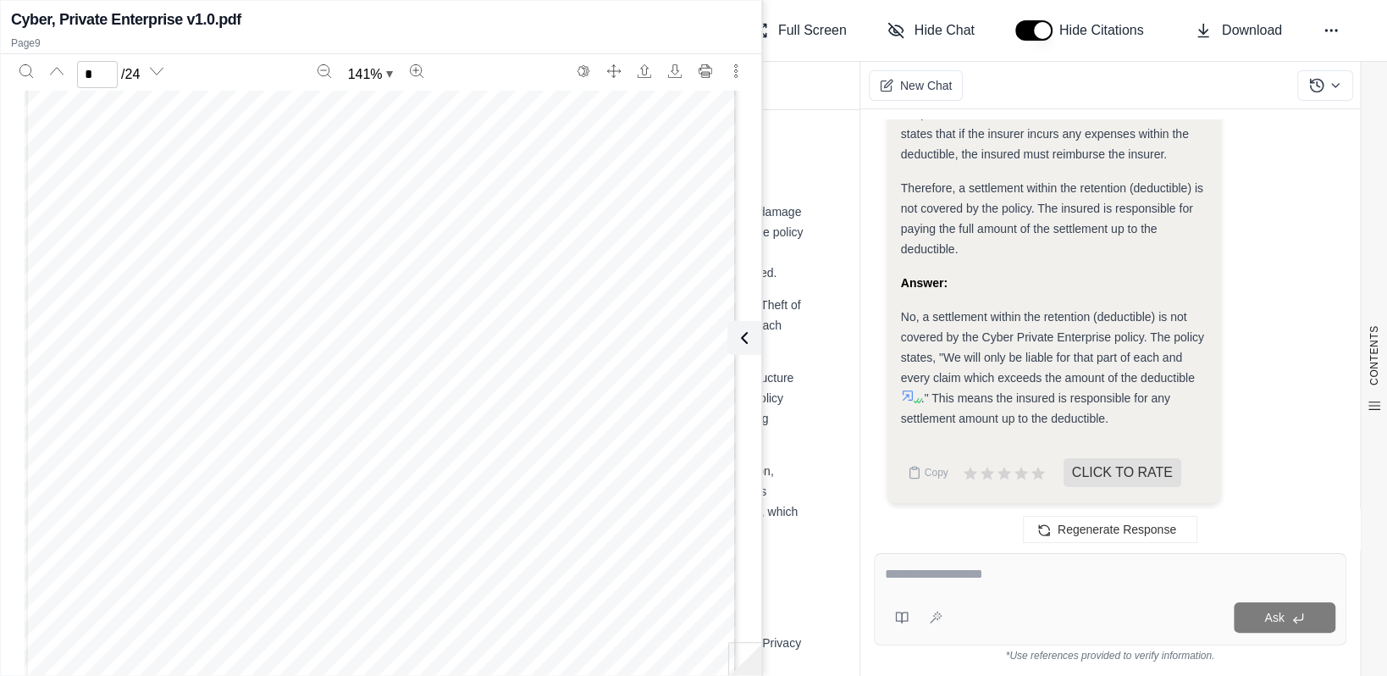
scroll to position [8318, 0]
type input "**"
click at [940, 576] on textarea at bounding box center [1110, 574] width 450 height 20
type textarea "*"
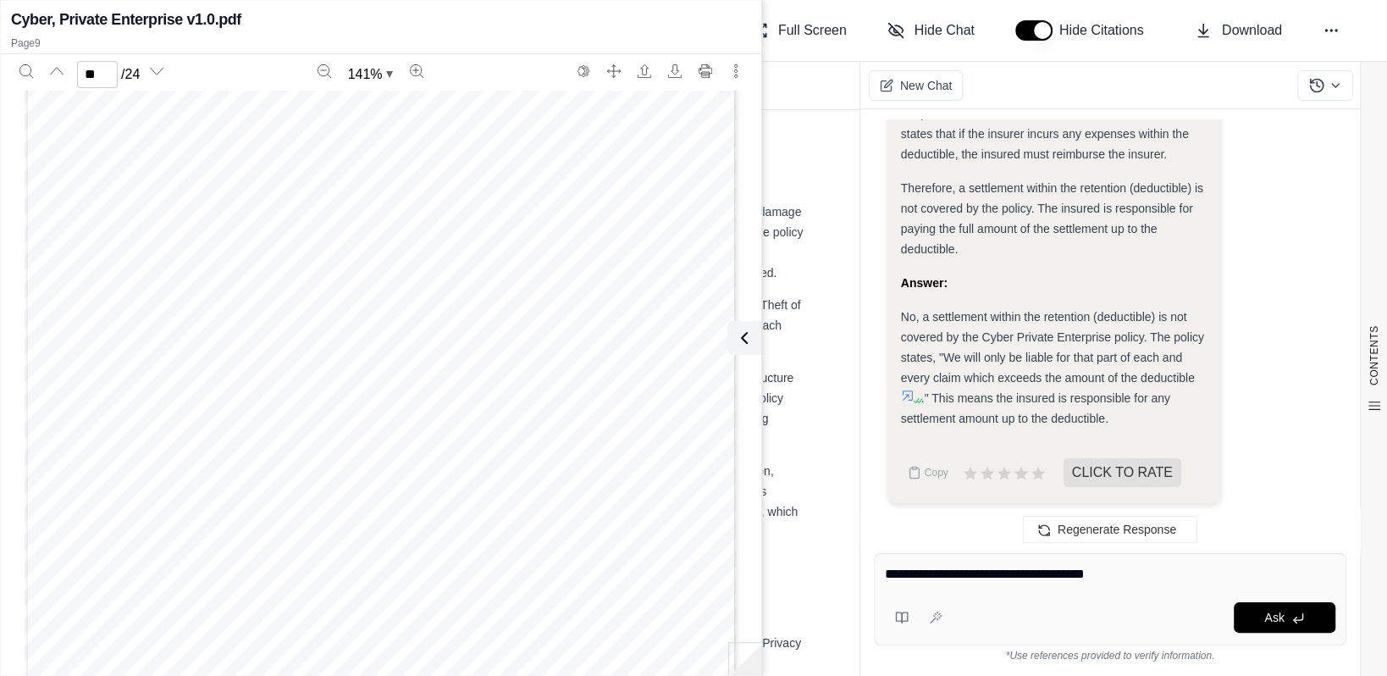
type textarea "**********"
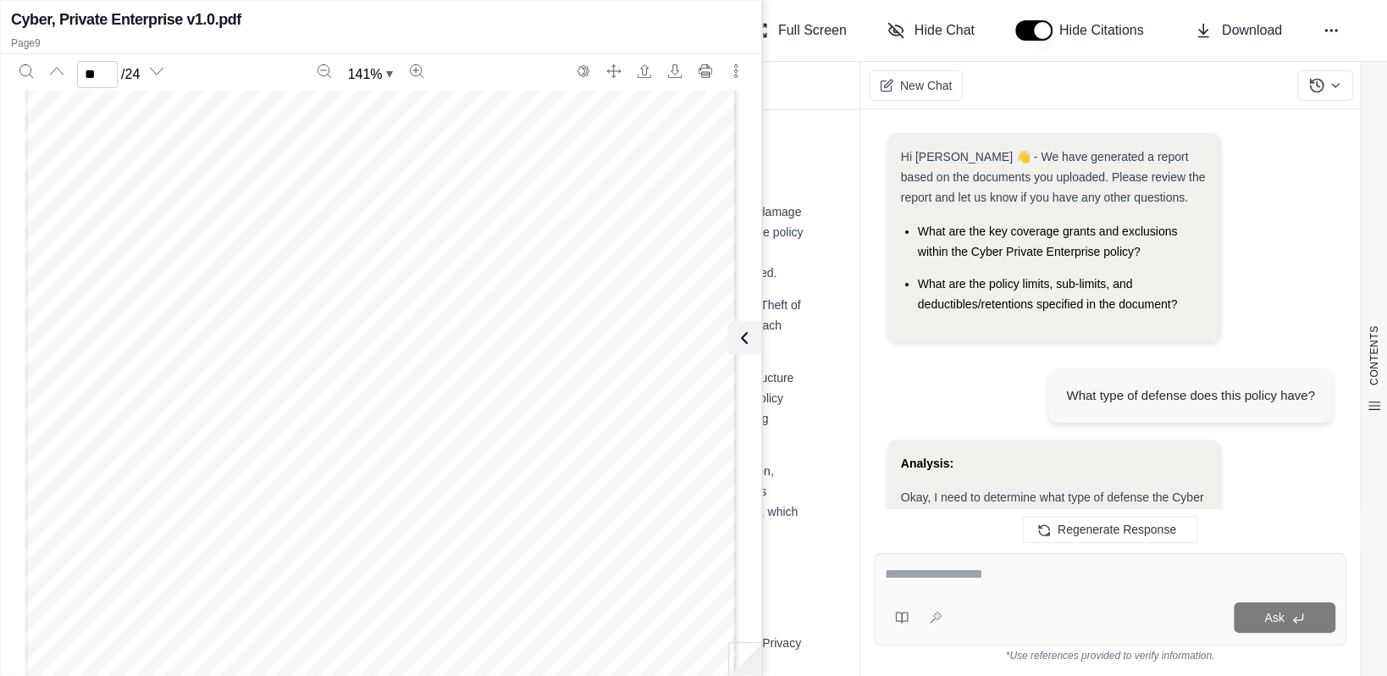
scroll to position [5951, 0]
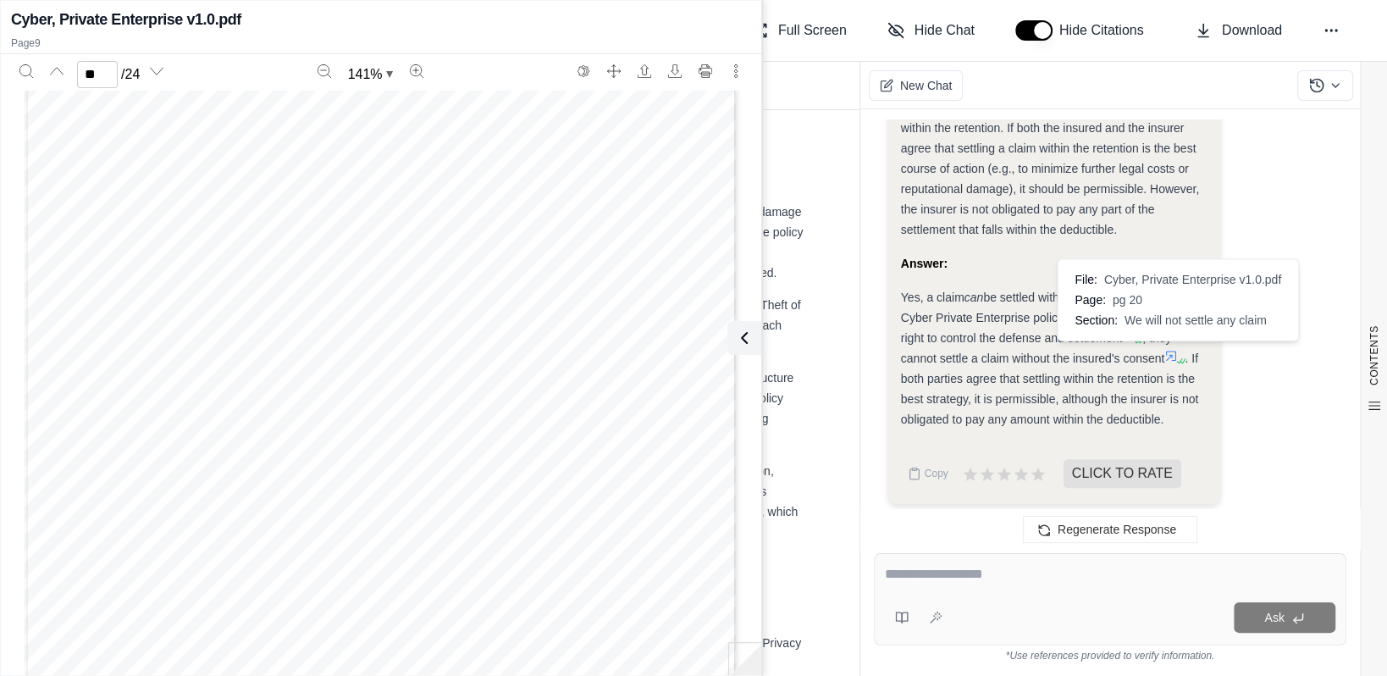
click at [1172, 350] on icon at bounding box center [1171, 355] width 10 height 10
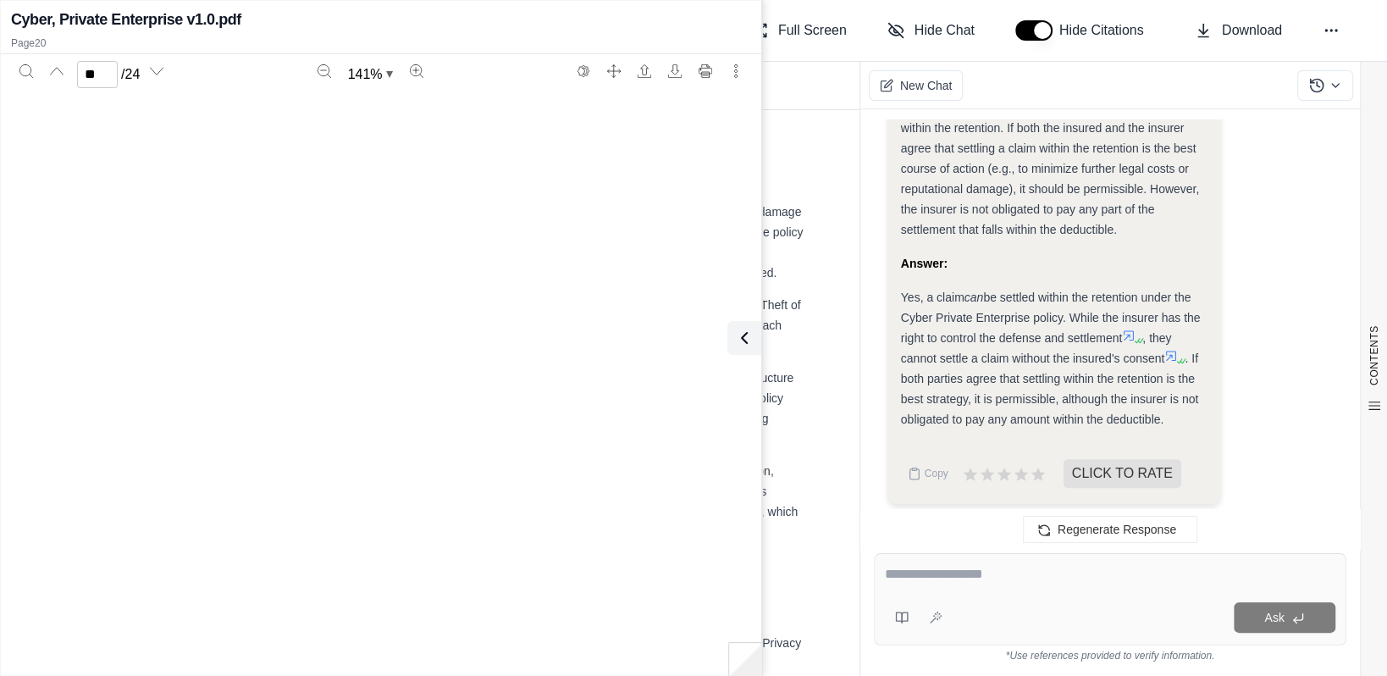
scroll to position [19153, 0]
type input "**"
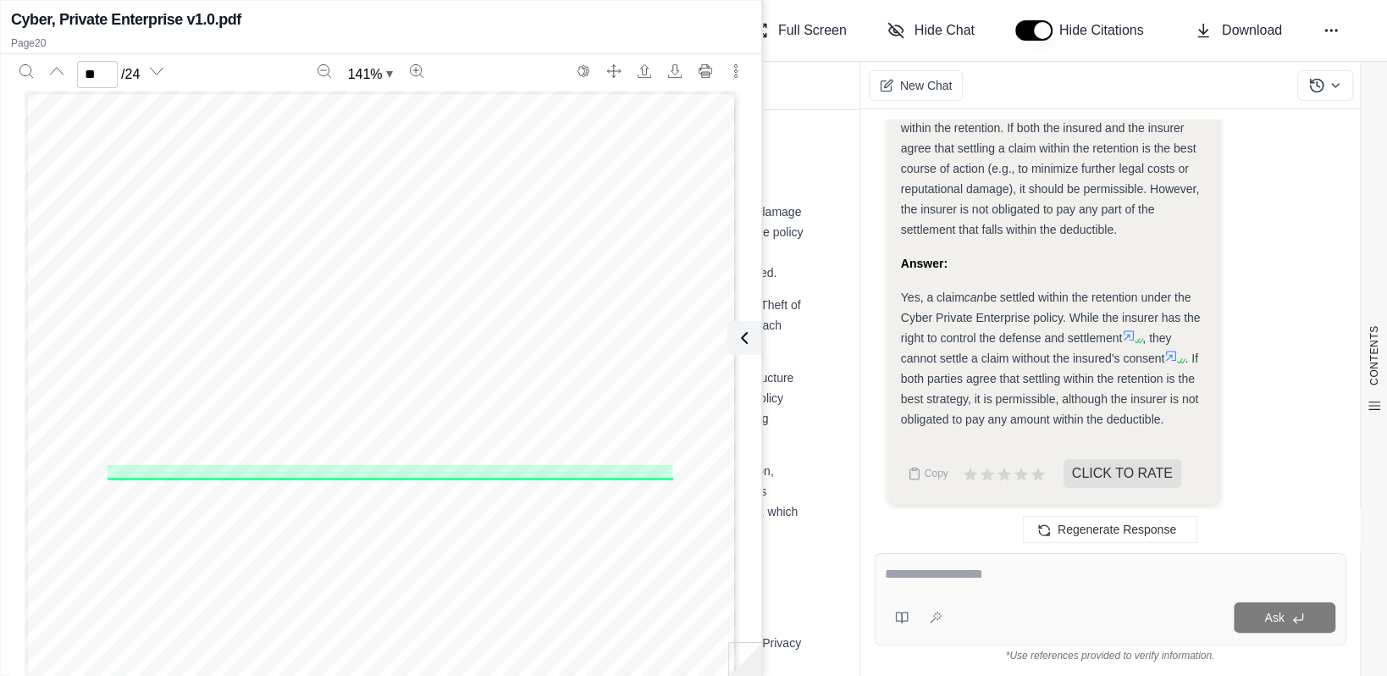
click at [912, 571] on textarea at bounding box center [1110, 574] width 450 height 20
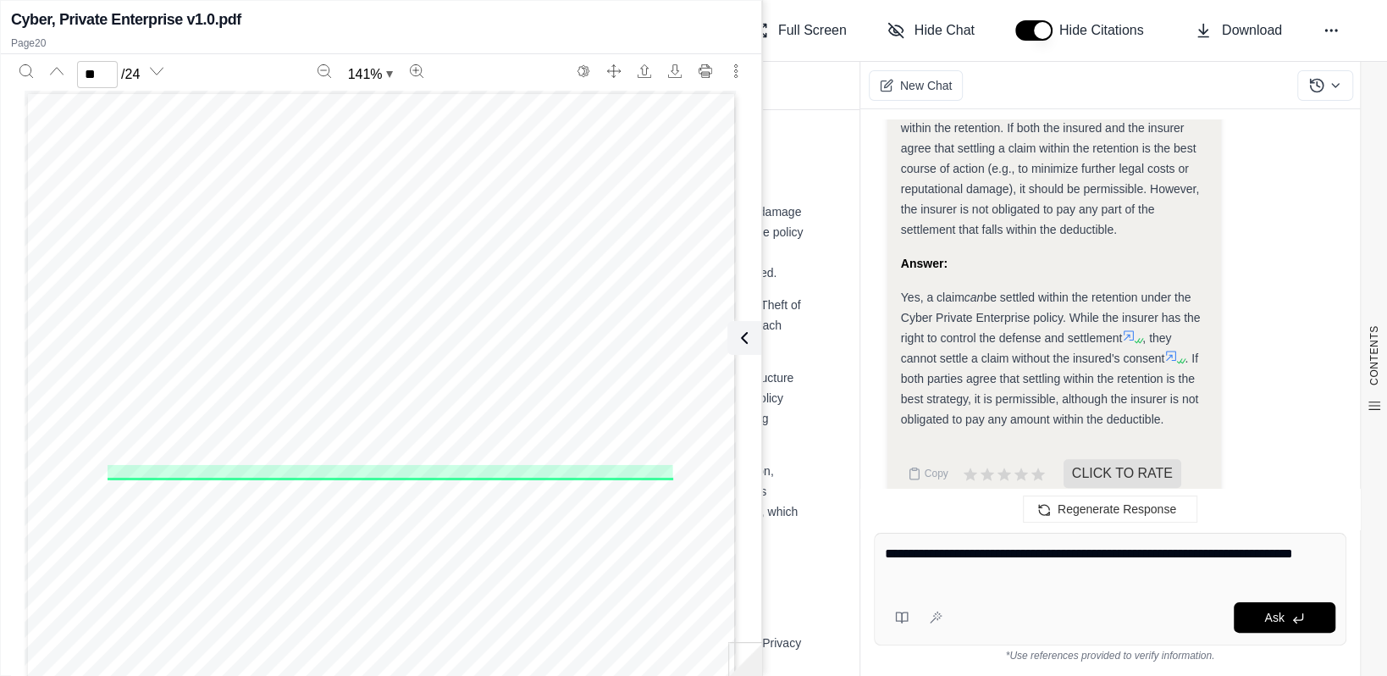
type textarea "**********"
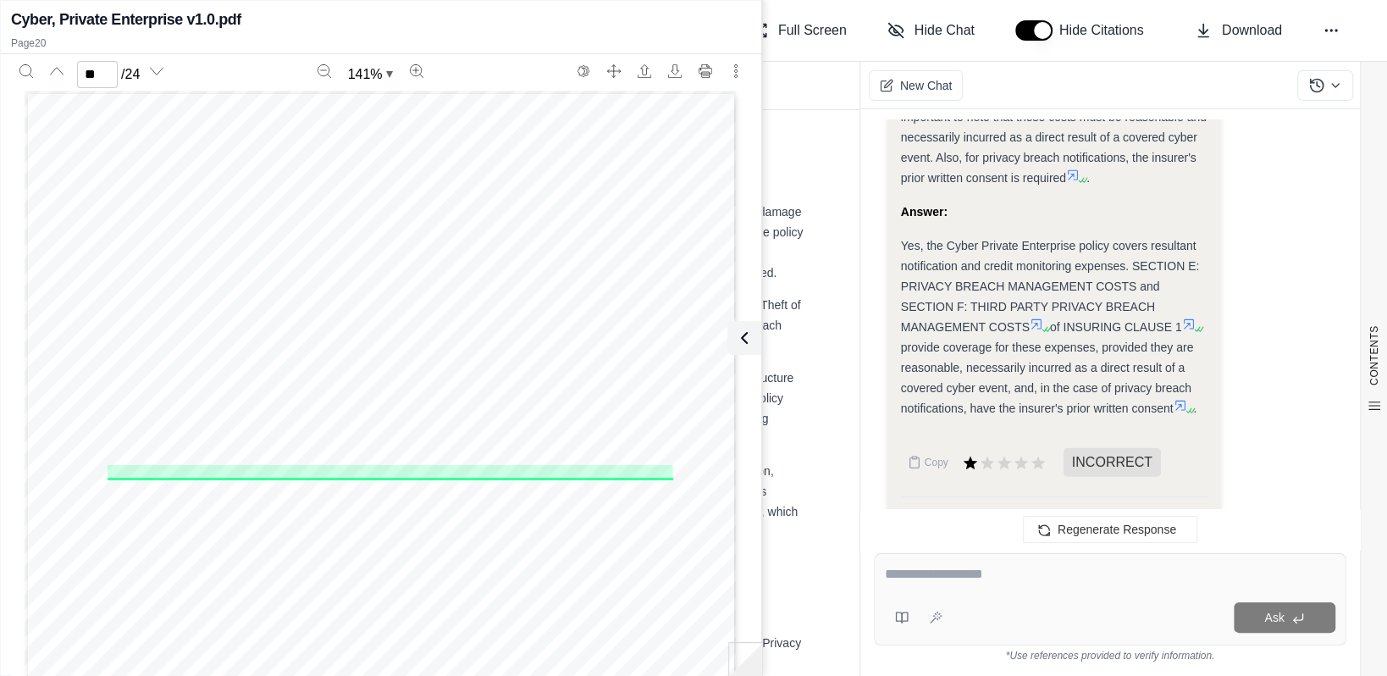
scroll to position [8167, 0]
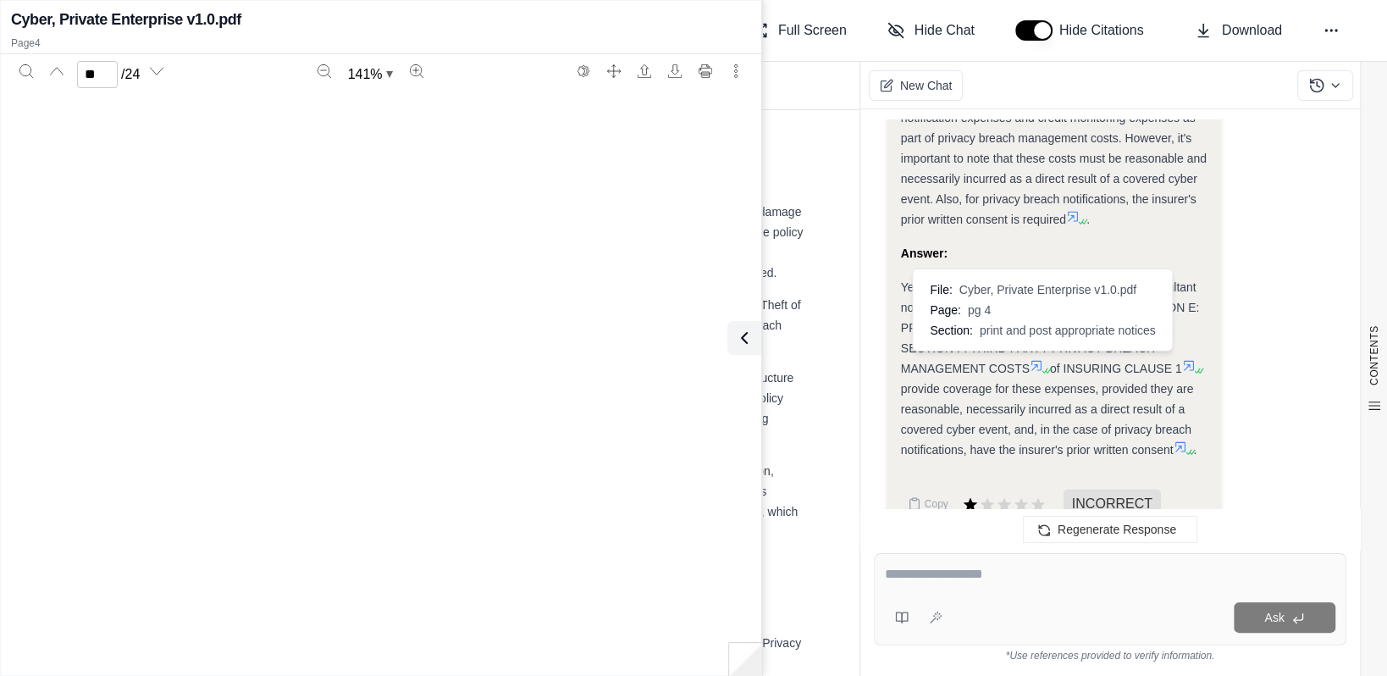
click at [1036, 359] on icon at bounding box center [1036, 366] width 14 height 14
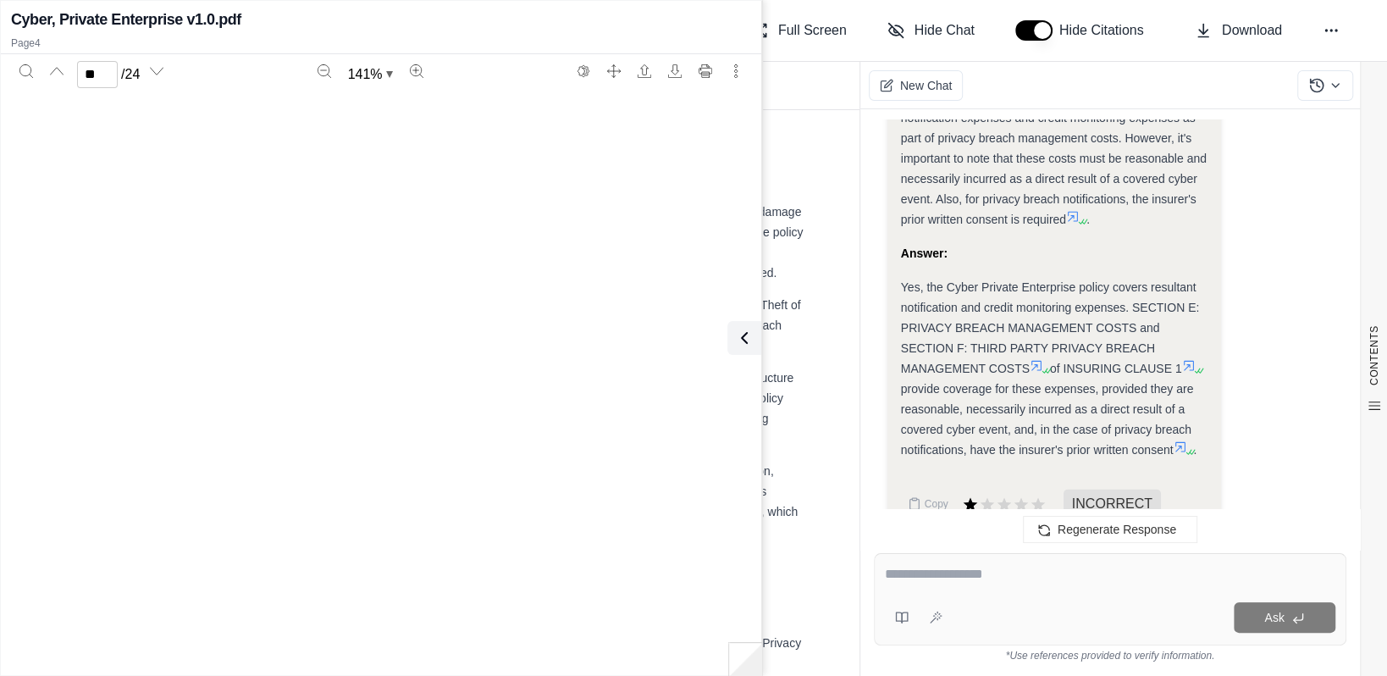
scroll to position [3024, 0]
type input "*"
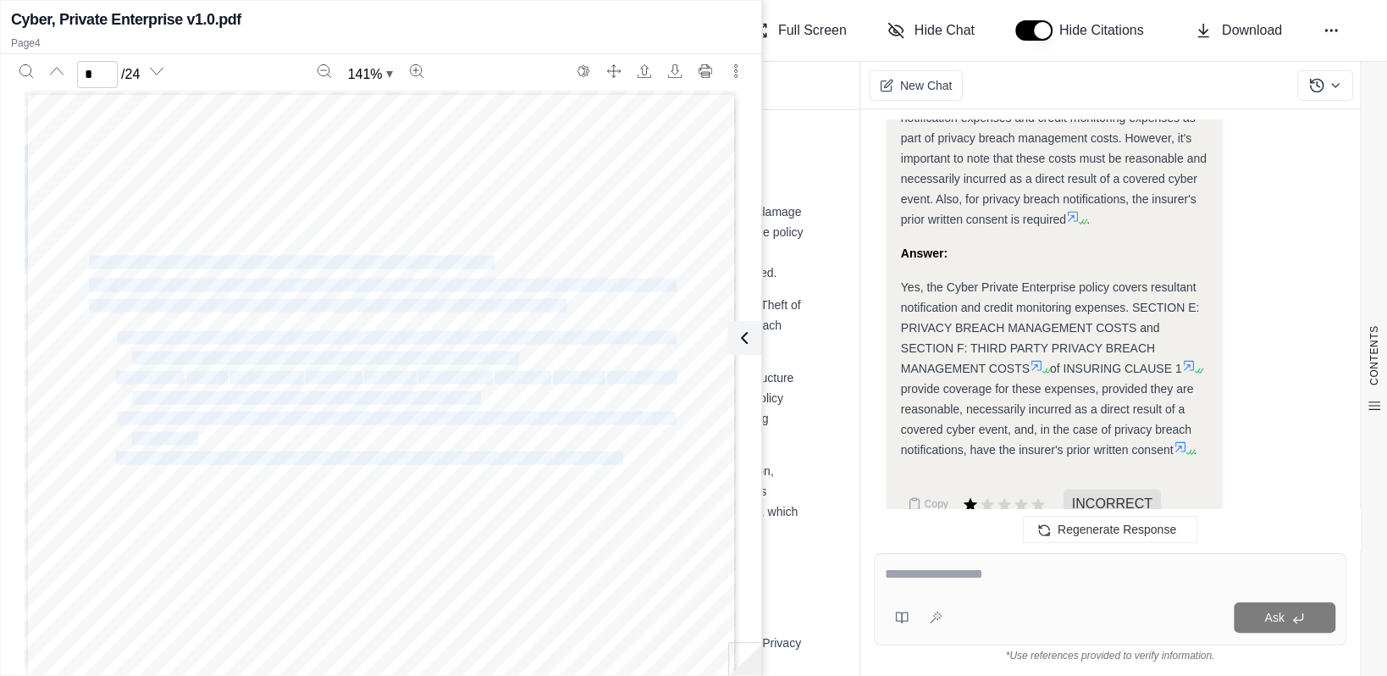
drag, startPoint x: 84, startPoint y: 256, endPoint x: 615, endPoint y: 454, distance: 567.3
click at [615, 454] on div "CFC-CY-0037 11 19 Page 3 of 23 c. set up a call center to manage inbound and ou…" at bounding box center [381, 595] width 713 height 1008
copy div "SECTION F: THIRD PARTY PRIVACY BREACH MANAGEMENT COSTS We agree to pay on behal…"
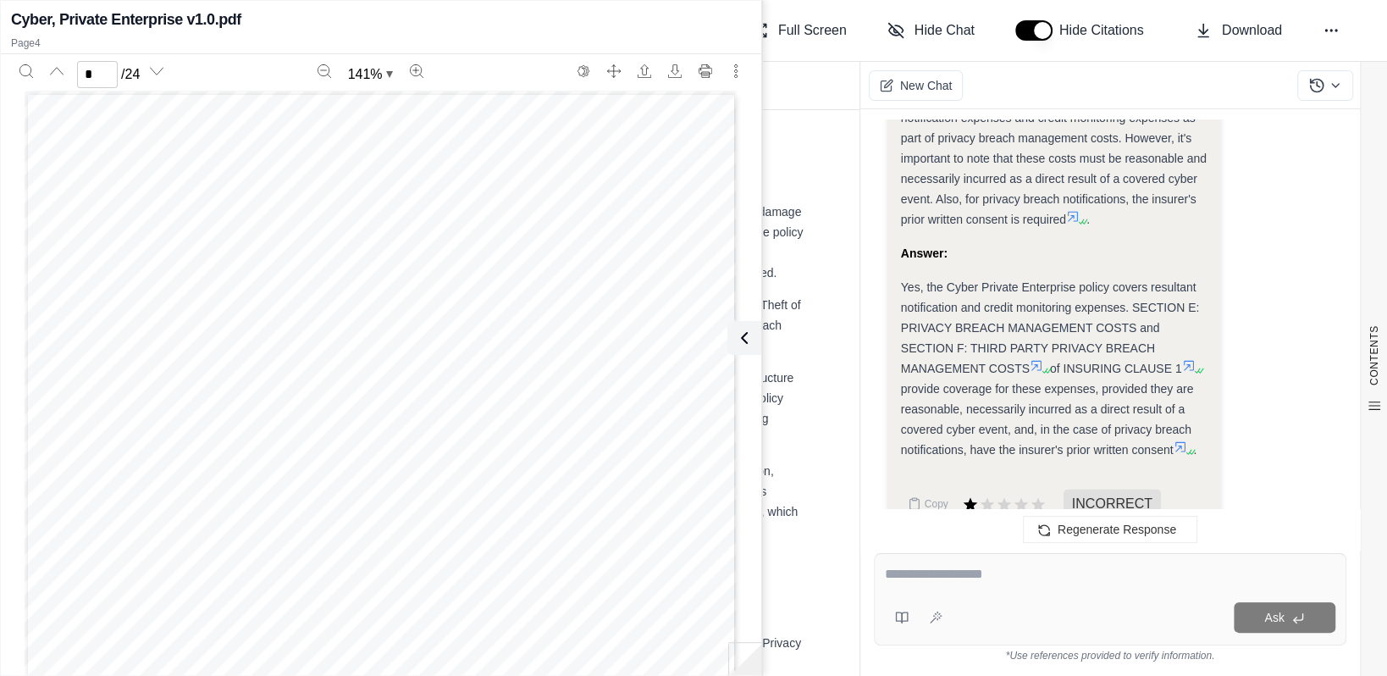
click at [596, 14] on div "Cyber, Private Enterprise v1.0.pdf" at bounding box center [381, 20] width 740 height 24
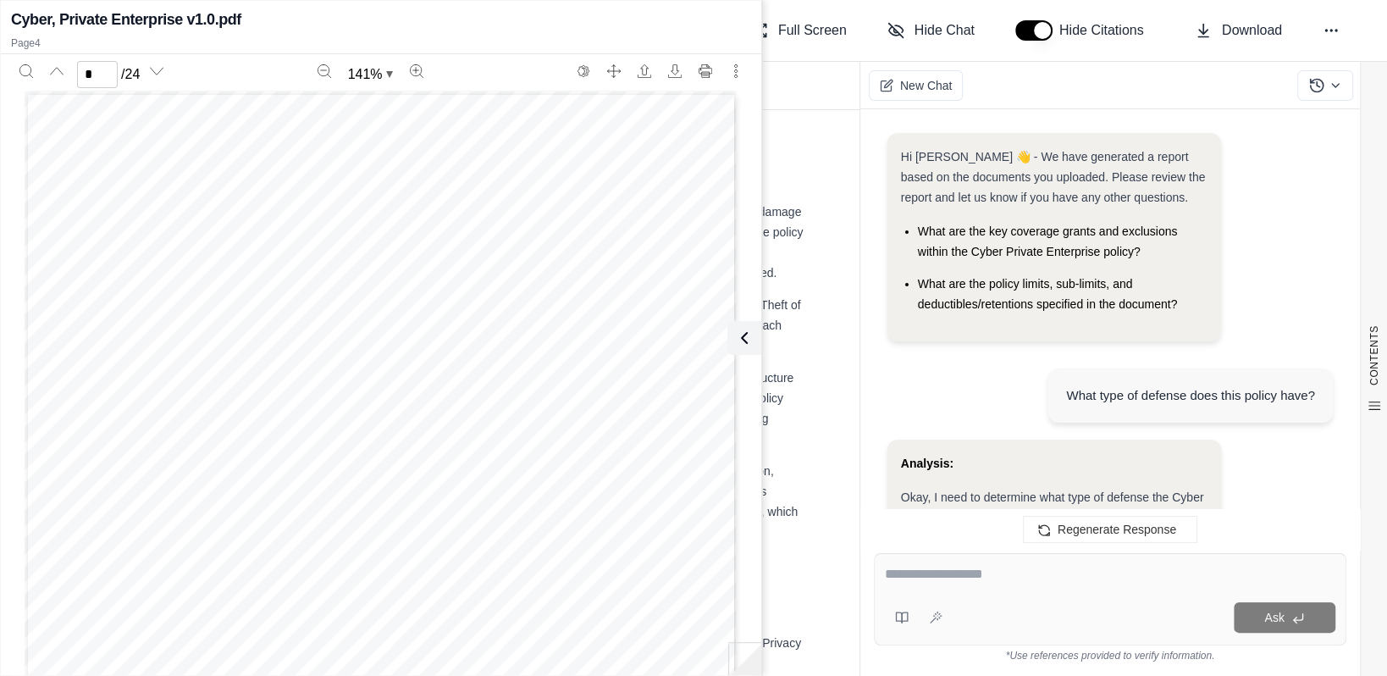
scroll to position [8336, 0]
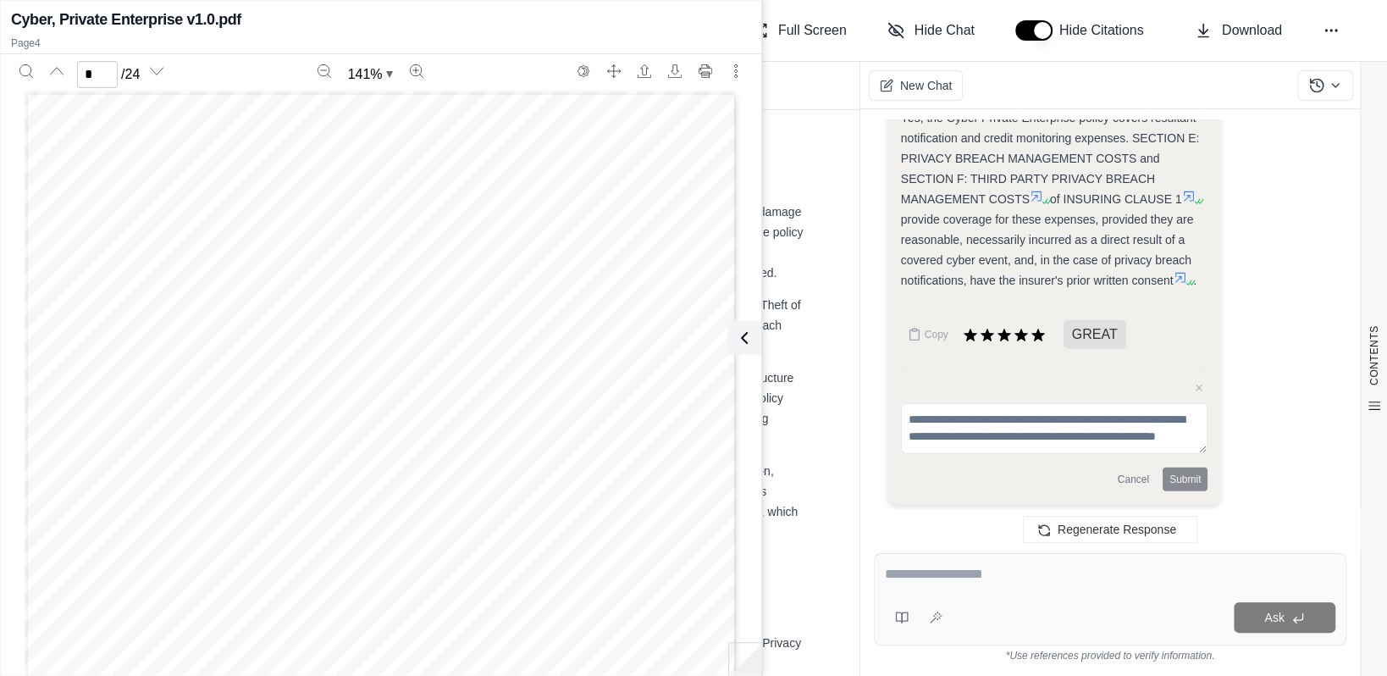
click at [704, 19] on div "Cyber, Private Enterprise v1.0.pdf" at bounding box center [381, 20] width 740 height 24
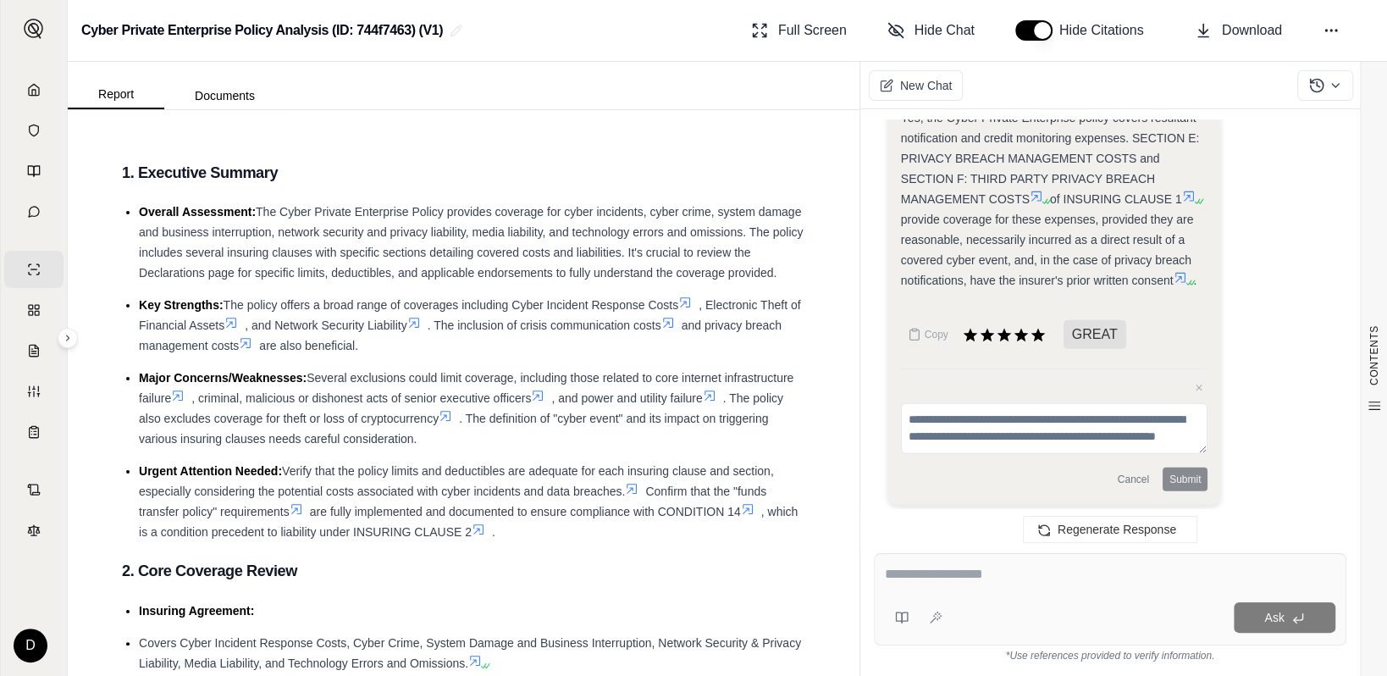
click at [994, 582] on textarea at bounding box center [1110, 574] width 450 height 20
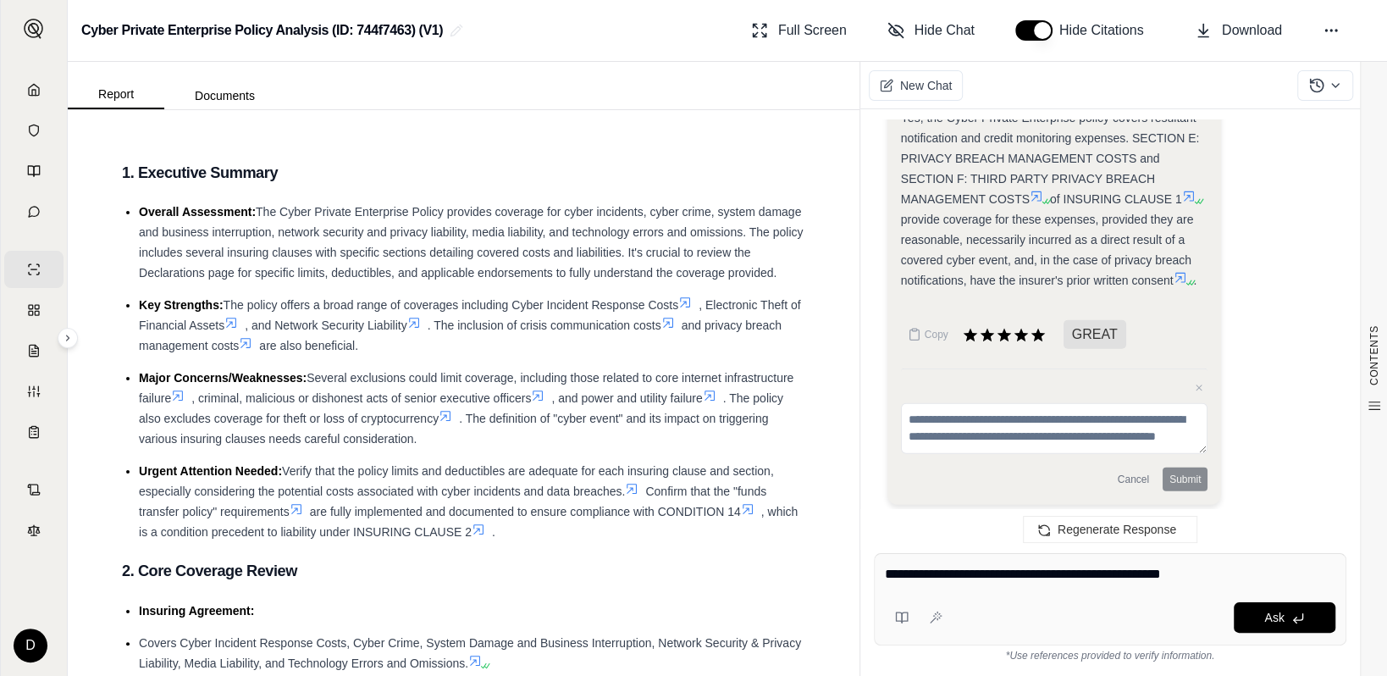
type textarea "**********"
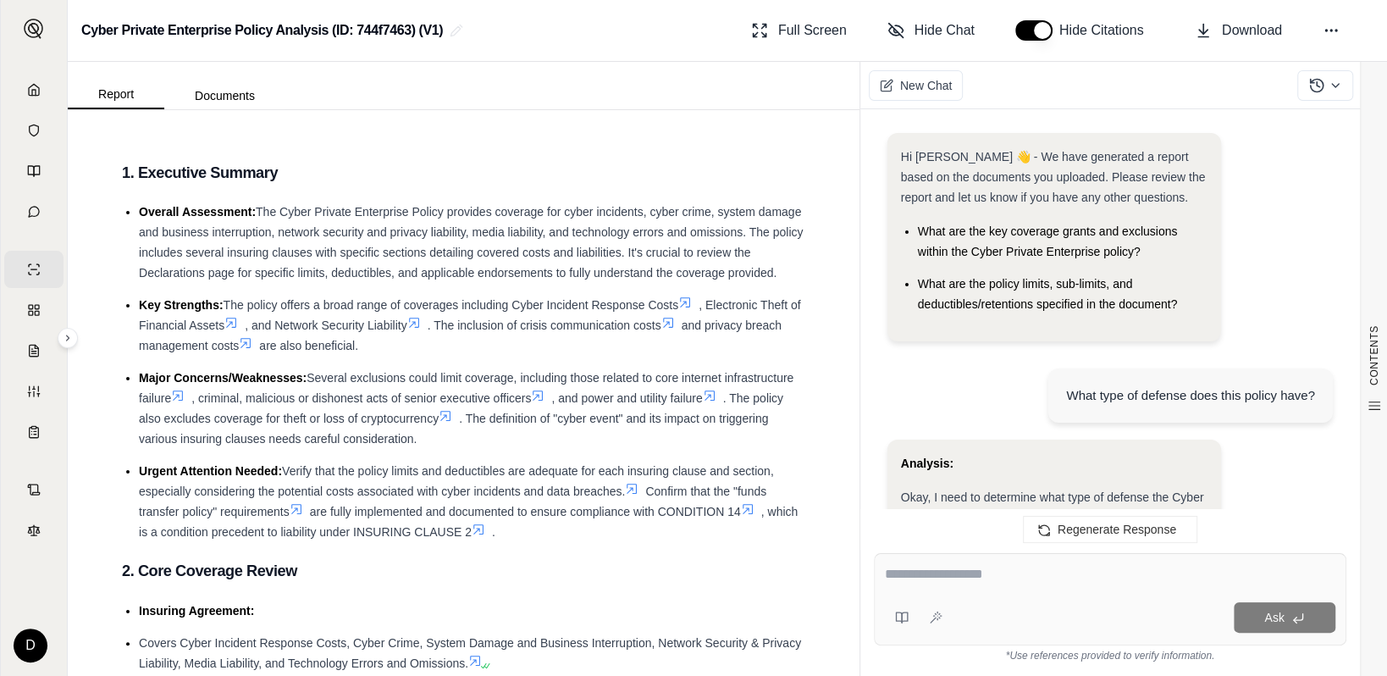
scroll to position [9405, 0]
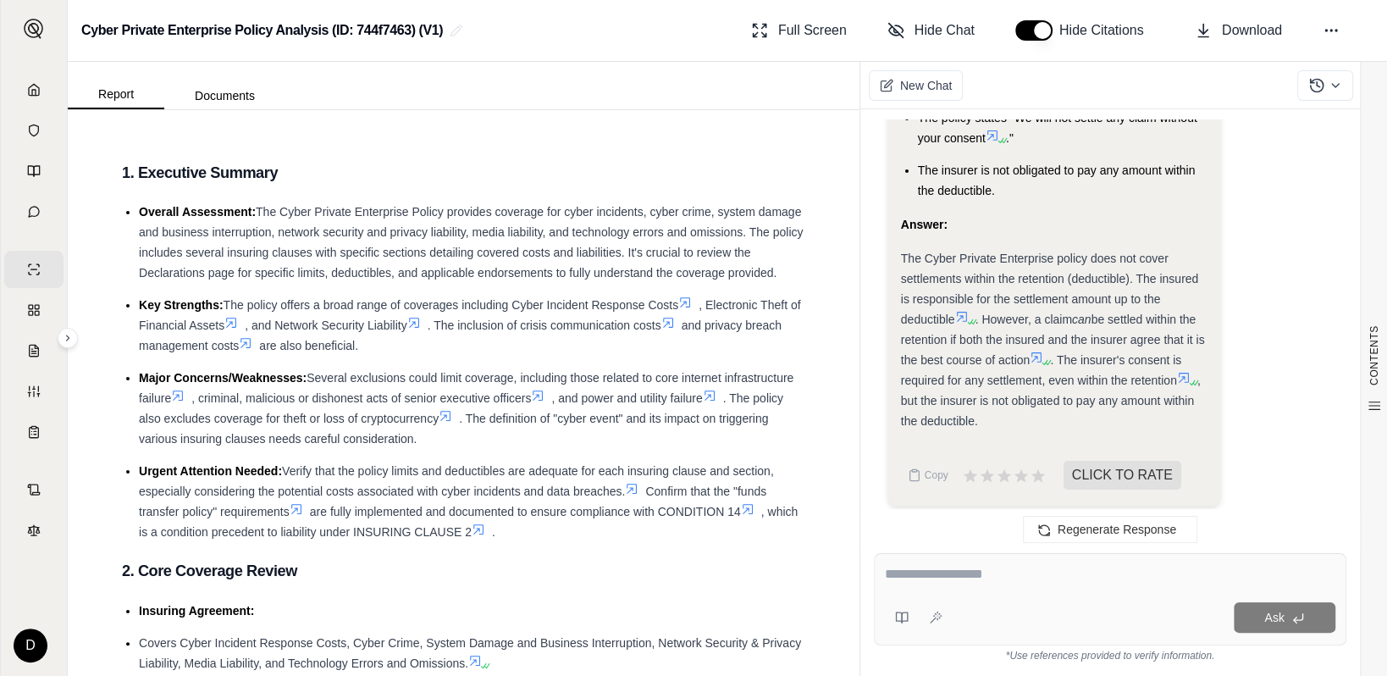
click at [966, 311] on icon at bounding box center [962, 317] width 14 height 14
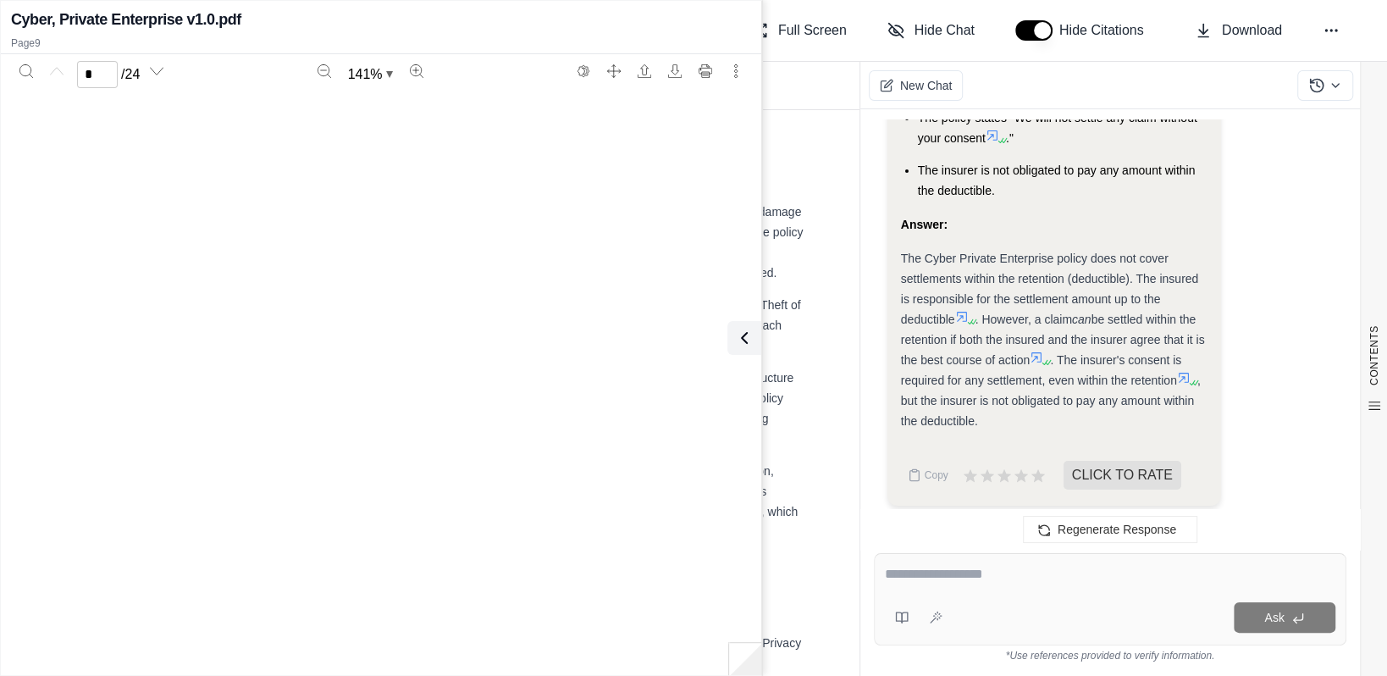
type input "*"
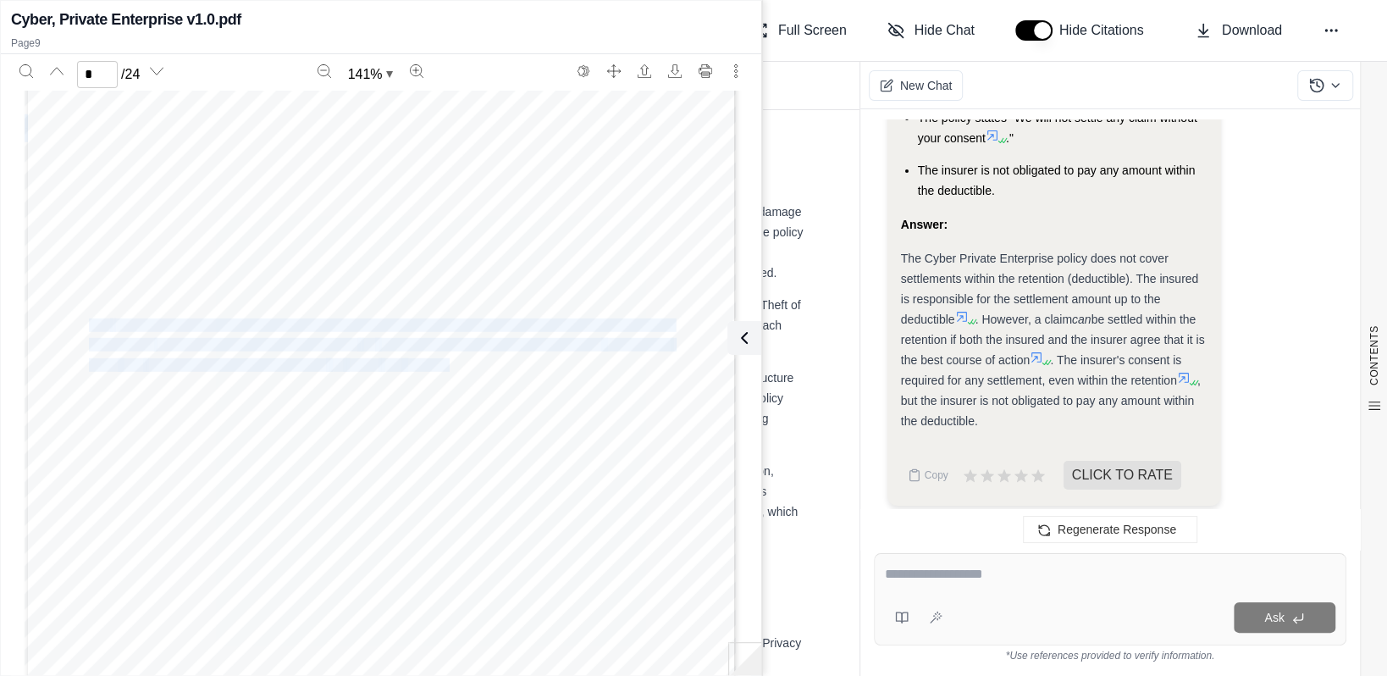
drag, startPoint x: 85, startPoint y: 319, endPoint x: 444, endPoint y: 365, distance: 361.8
click at [444, 365] on div "CFC-CY-0037 11 19 Page 8 of 23 Where cover is provided under multiple Sections …" at bounding box center [381, 511] width 713 height 1008
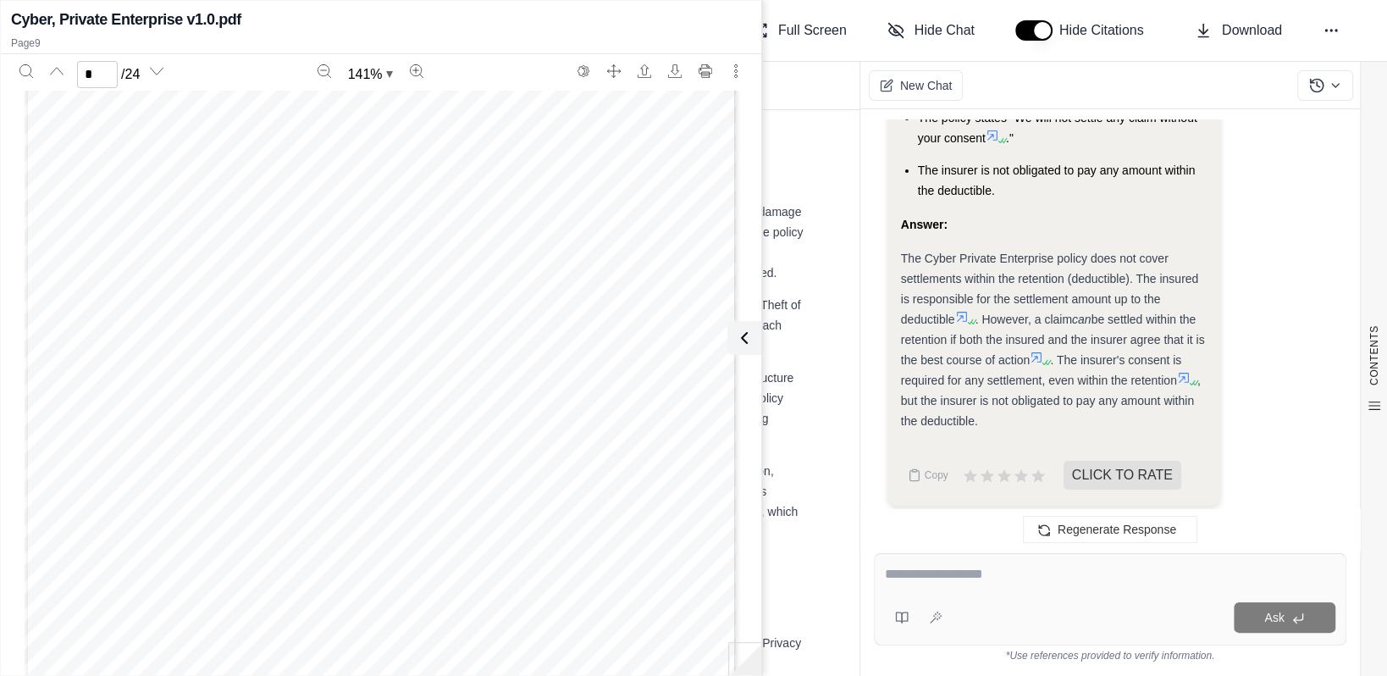
drag, startPoint x: 444, startPoint y: 365, endPoint x: 492, endPoint y: 376, distance: 49.5
click at [492, 376] on div "CFC-CY-0037 11 19 Page 8 of 23 Where cover is provided under multiple Sections …" at bounding box center [381, 511] width 713 height 1008
click at [934, 573] on textarea at bounding box center [1110, 574] width 450 height 20
type textarea "**********"
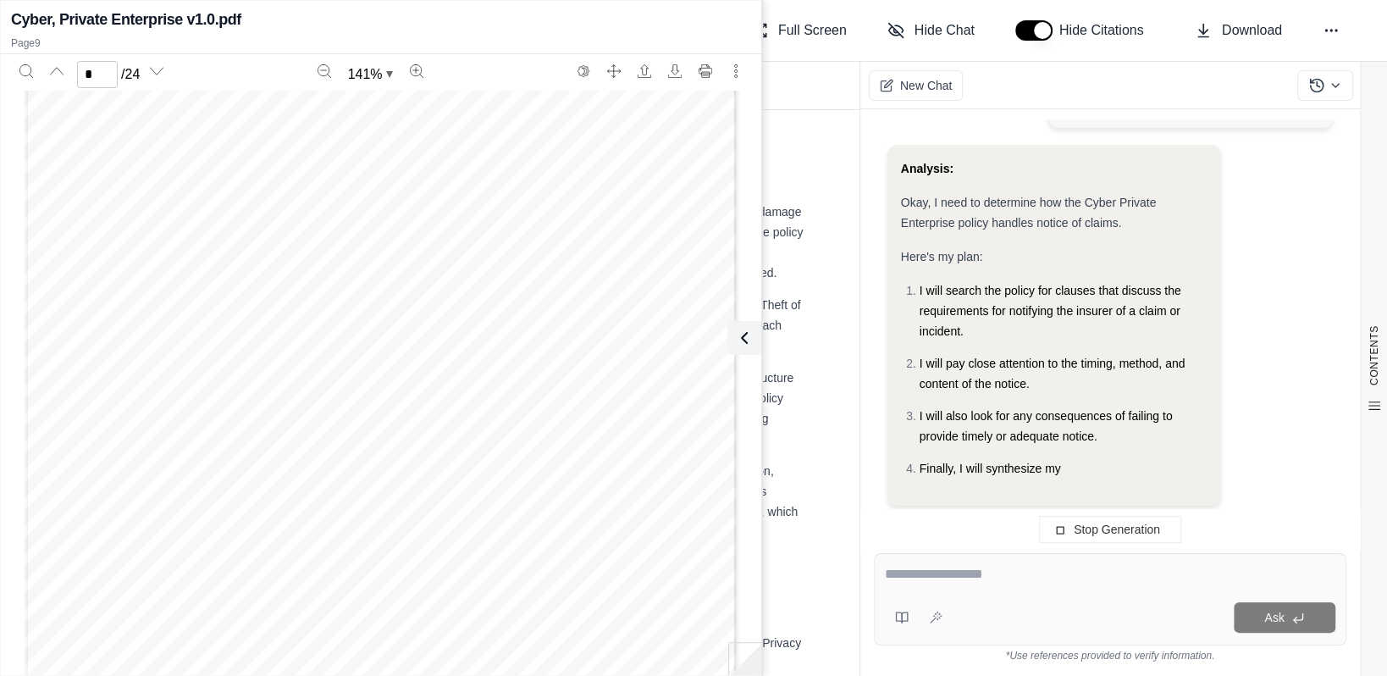
click at [736, 30] on div "Cyber, Private Enterprise v1.0.pdf" at bounding box center [381, 20] width 740 height 24
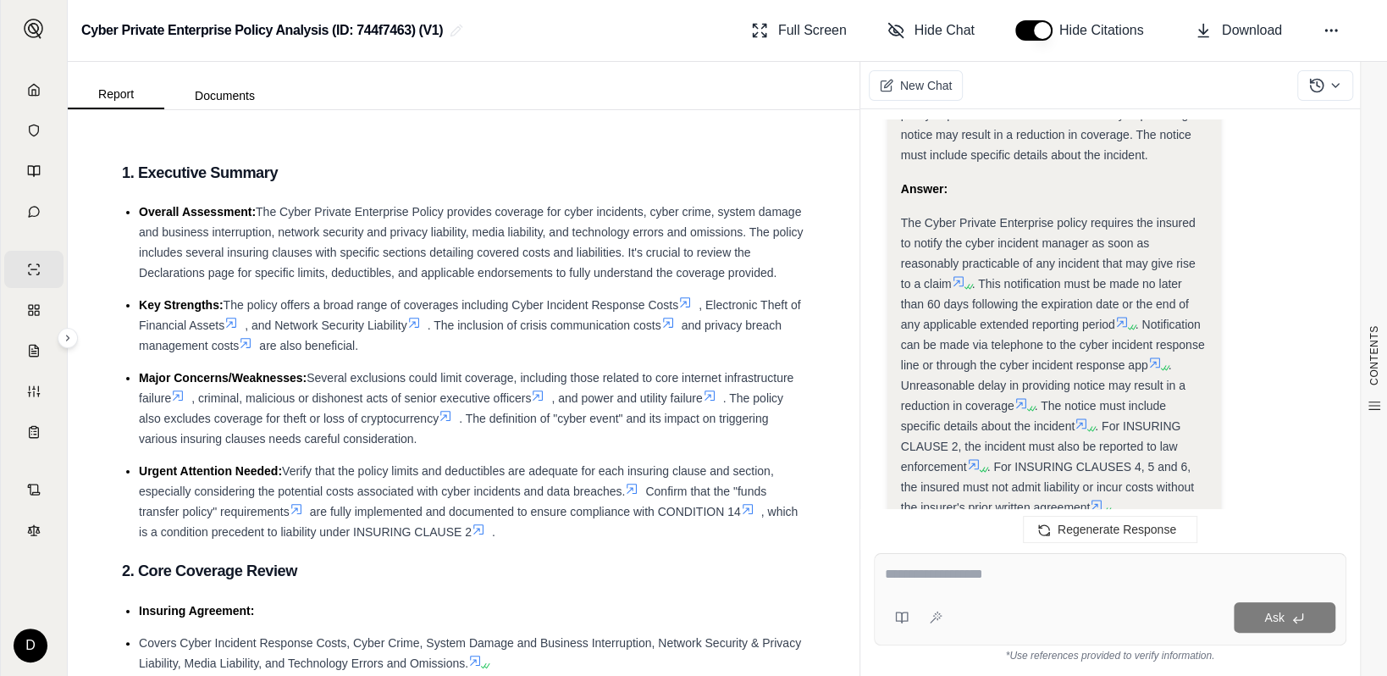
scroll to position [11623, 0]
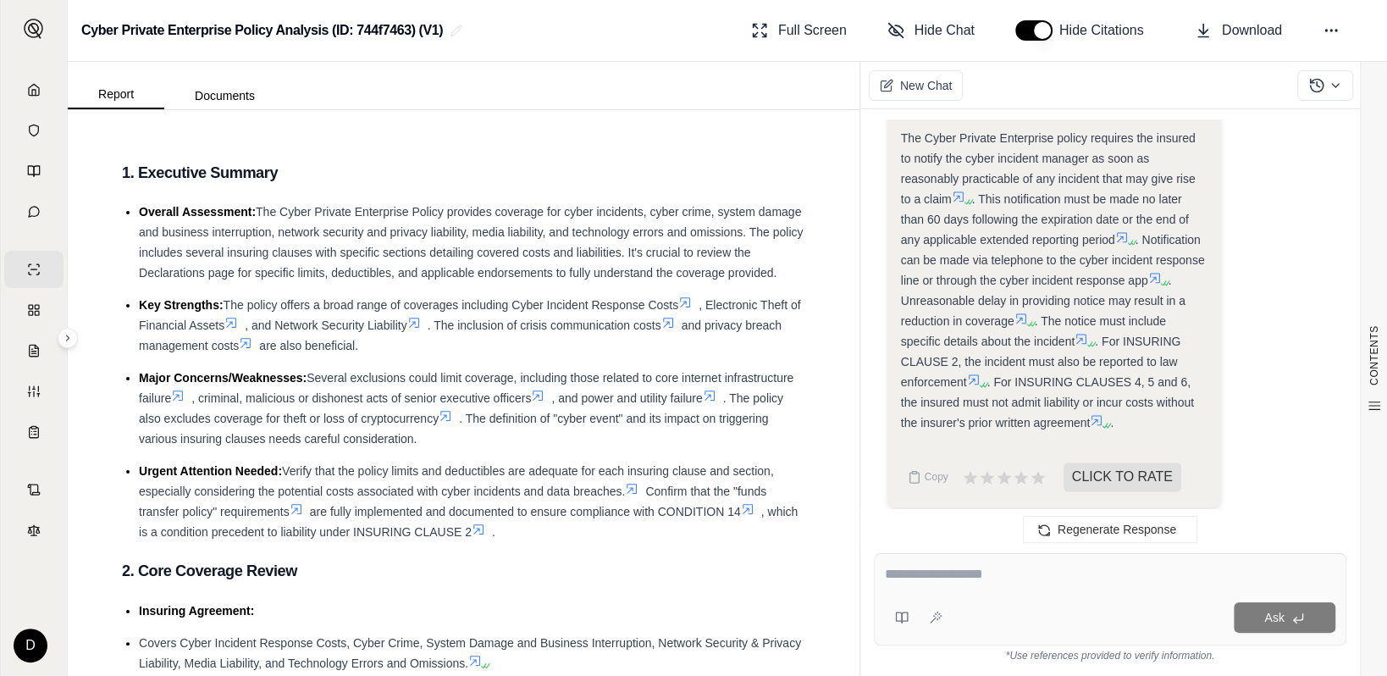
click at [980, 571] on textarea at bounding box center [1110, 574] width 450 height 20
type textarea "**********"
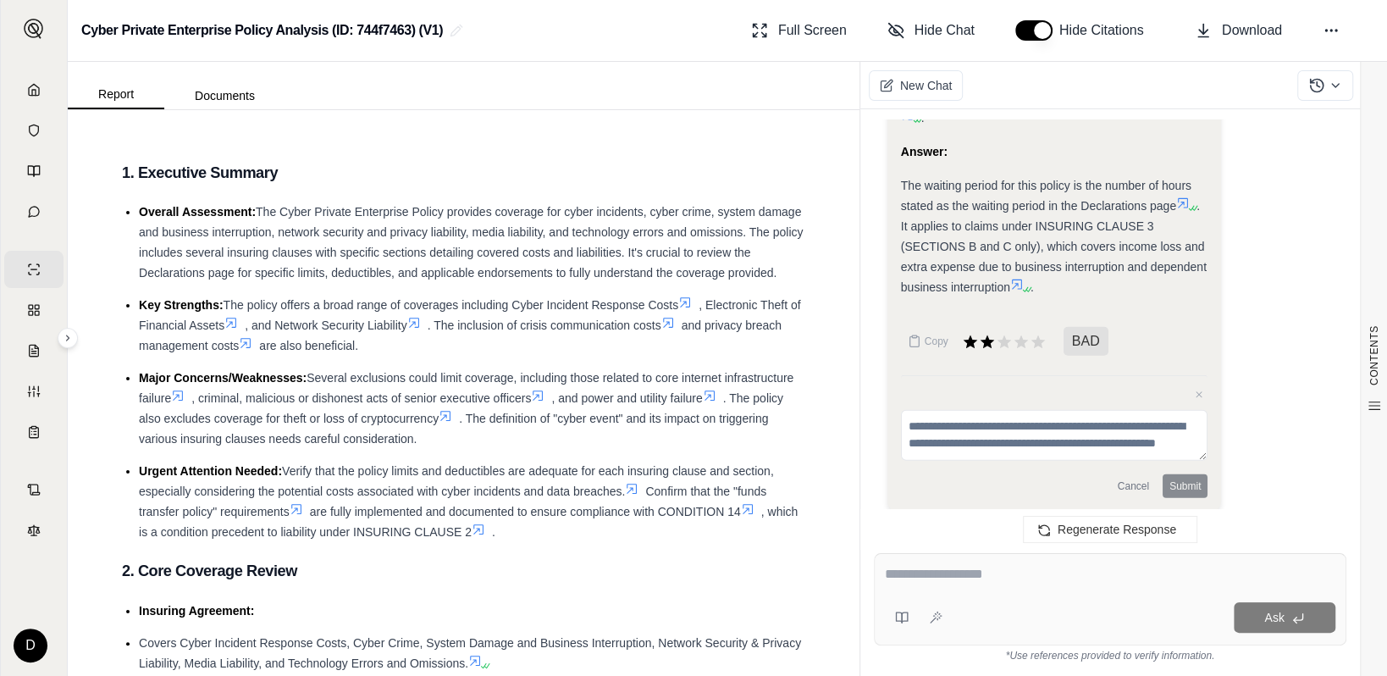
scroll to position [13368, 0]
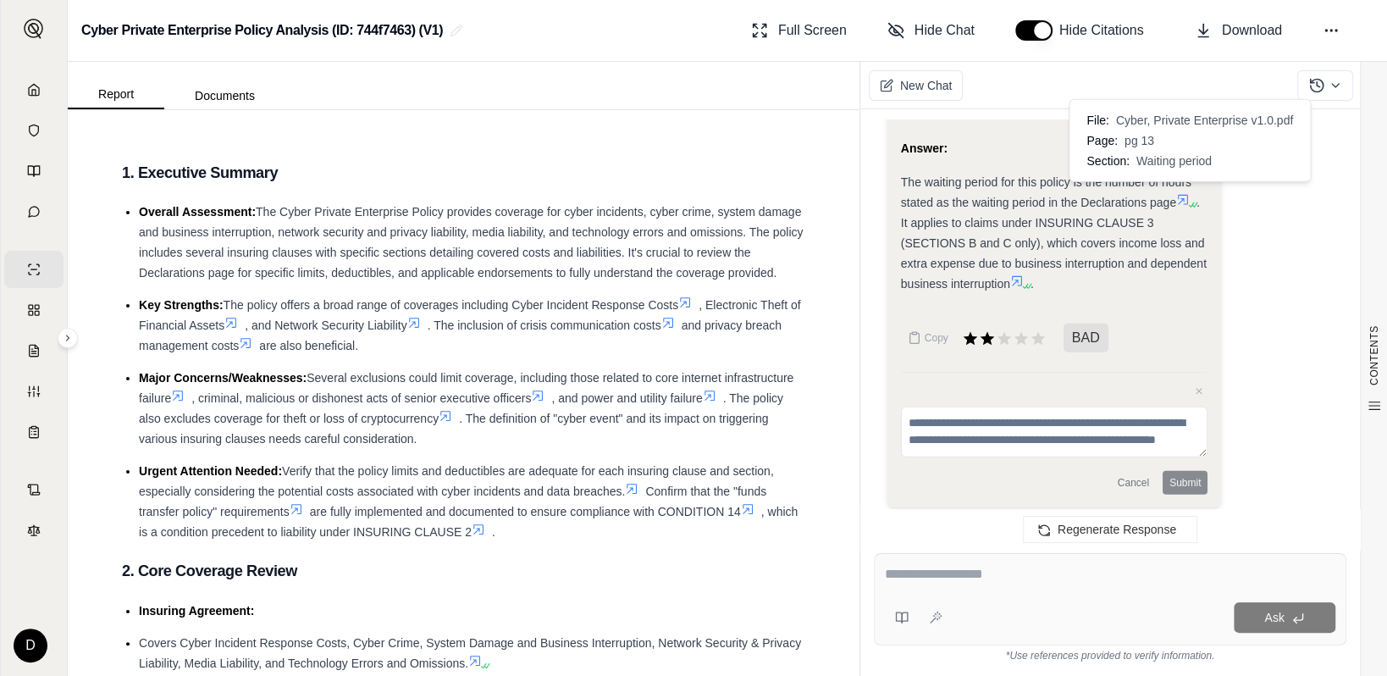
click at [1188, 200] on icon at bounding box center [1191, 205] width 10 height 10
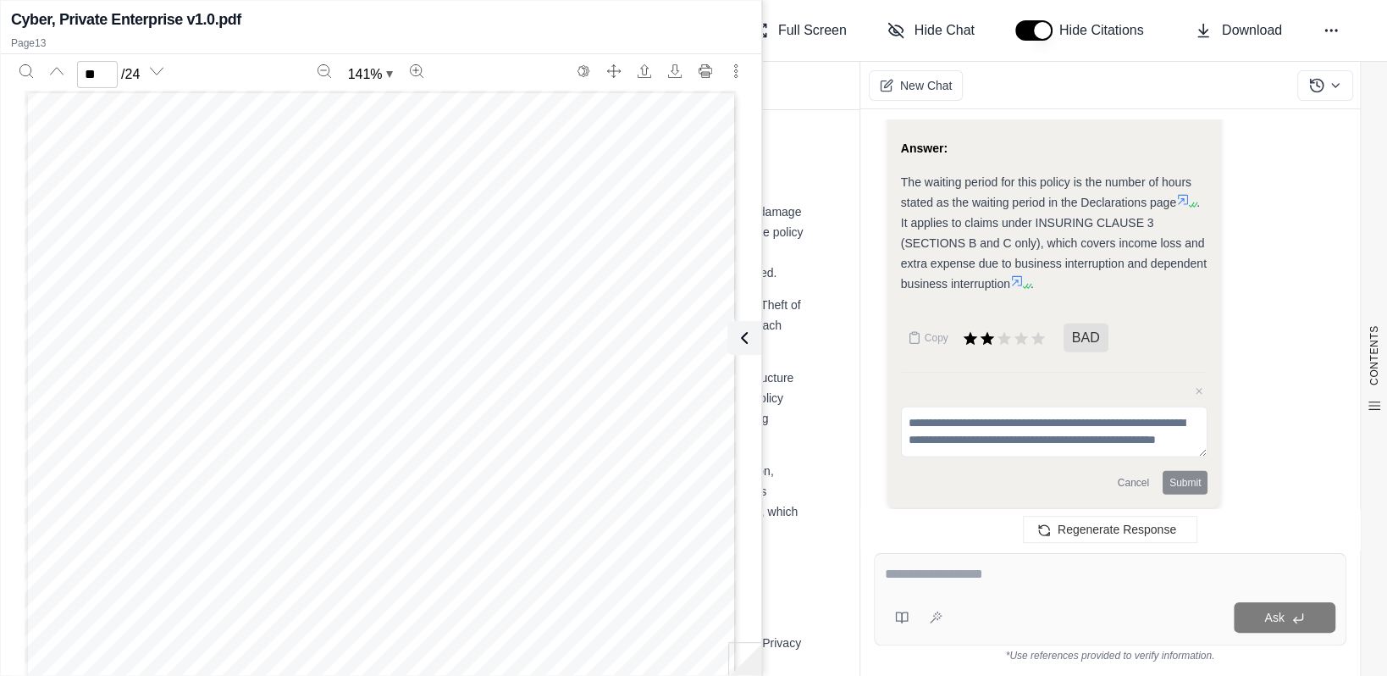
scroll to position [13112, 0]
click at [1017, 276] on icon at bounding box center [1017, 281] width 10 height 10
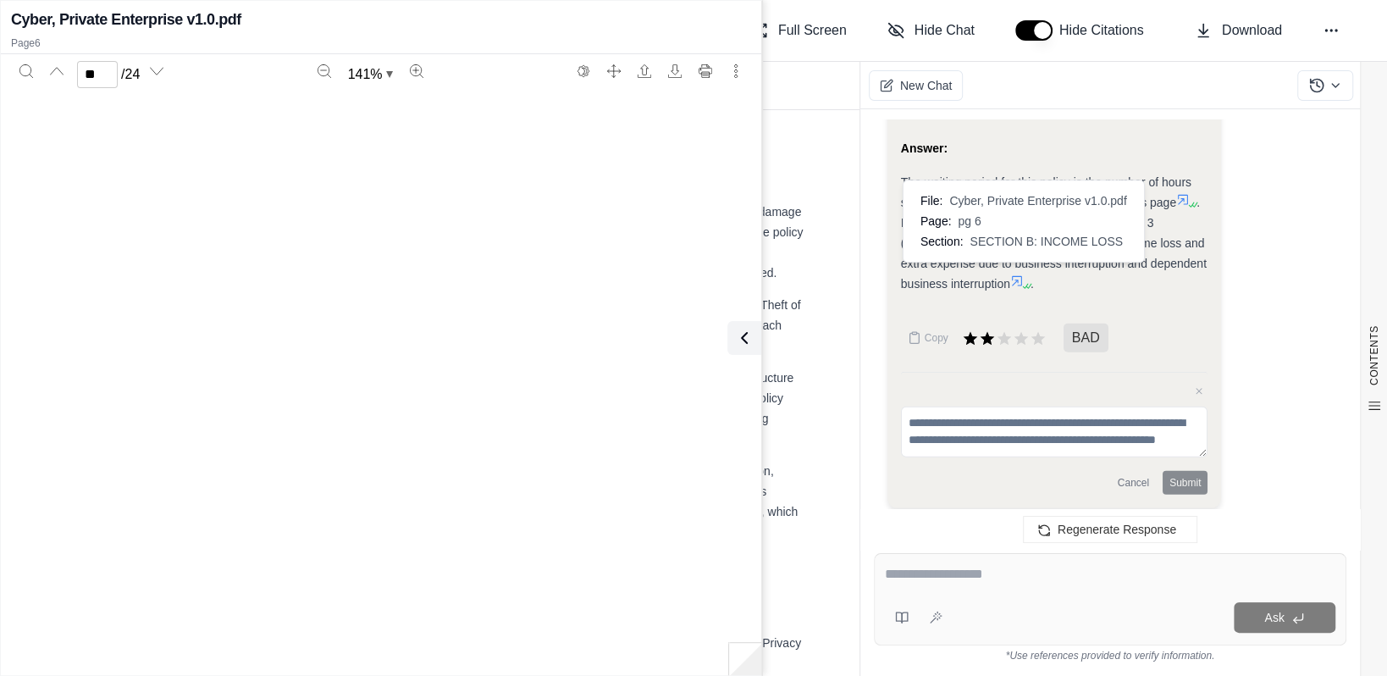
type input "*"
